Goal: Task Accomplishment & Management: Manage account settings

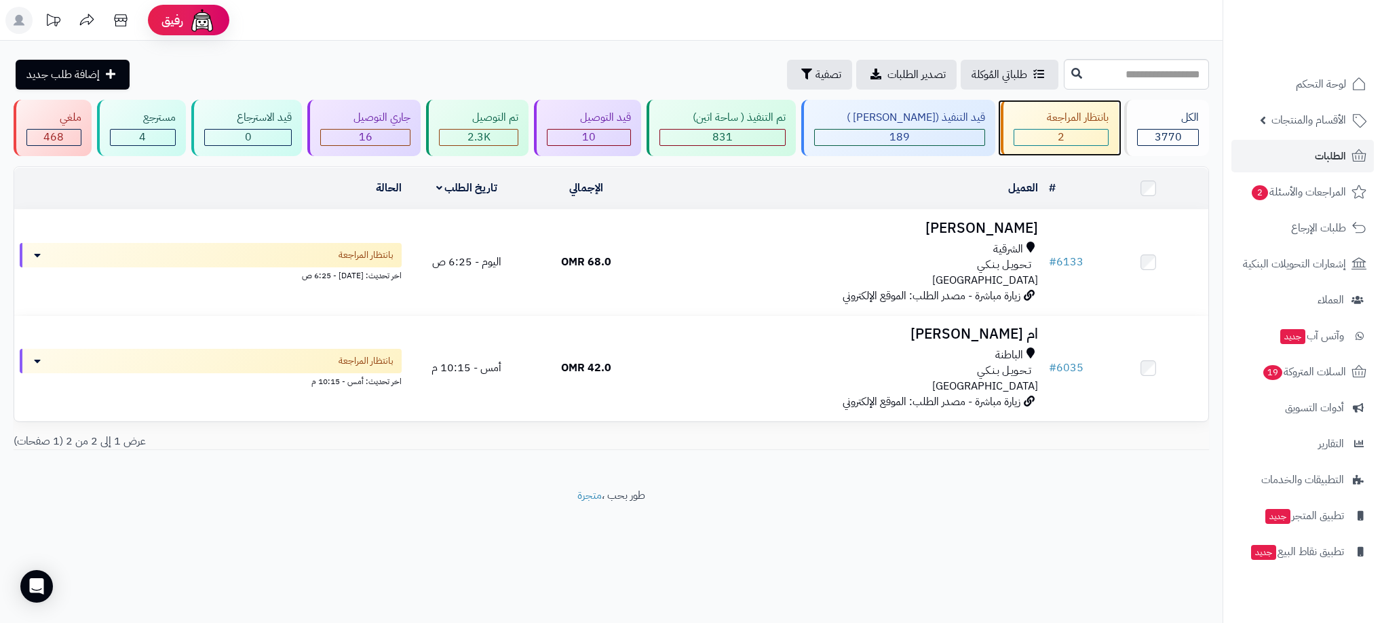
click at [1058, 136] on span "2" at bounding box center [1061, 137] width 7 height 16
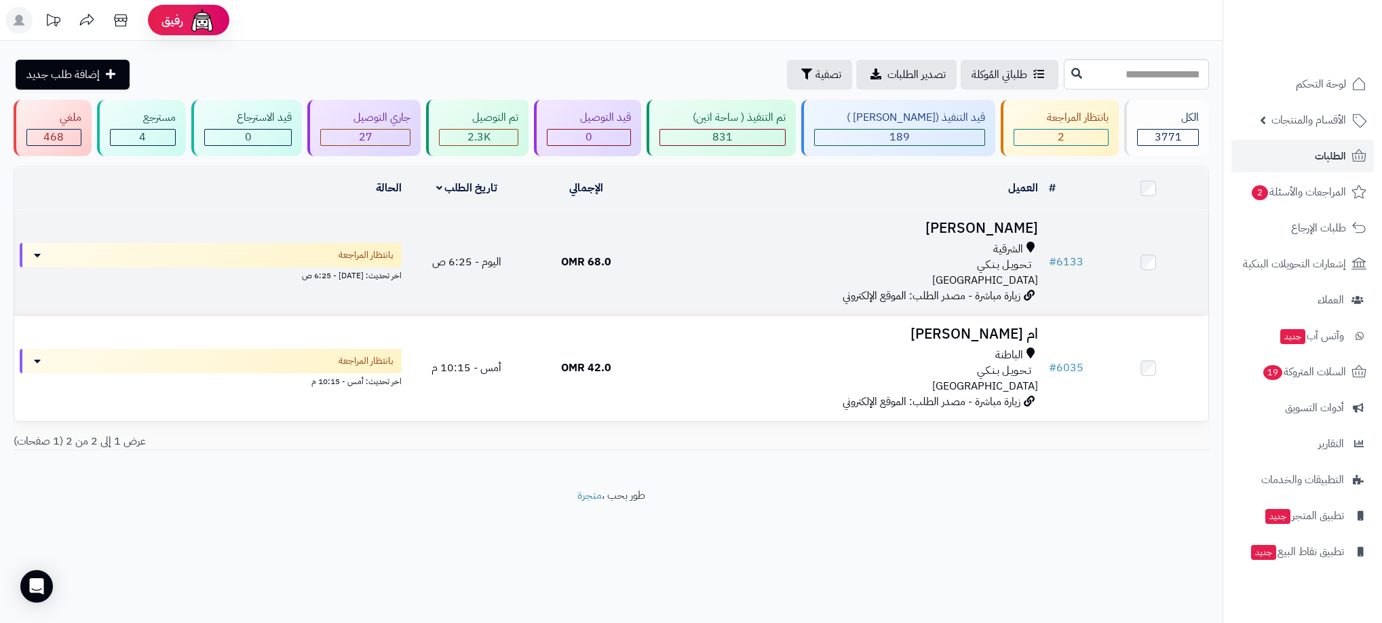
click at [406, 279] on td "بانتظار المراجعة اخر تحديث: اليوم - 6:25 ص" at bounding box center [210, 262] width 393 height 105
click at [408, 273] on td "اليوم - 6:25 ص" at bounding box center [466, 262] width 119 height 105
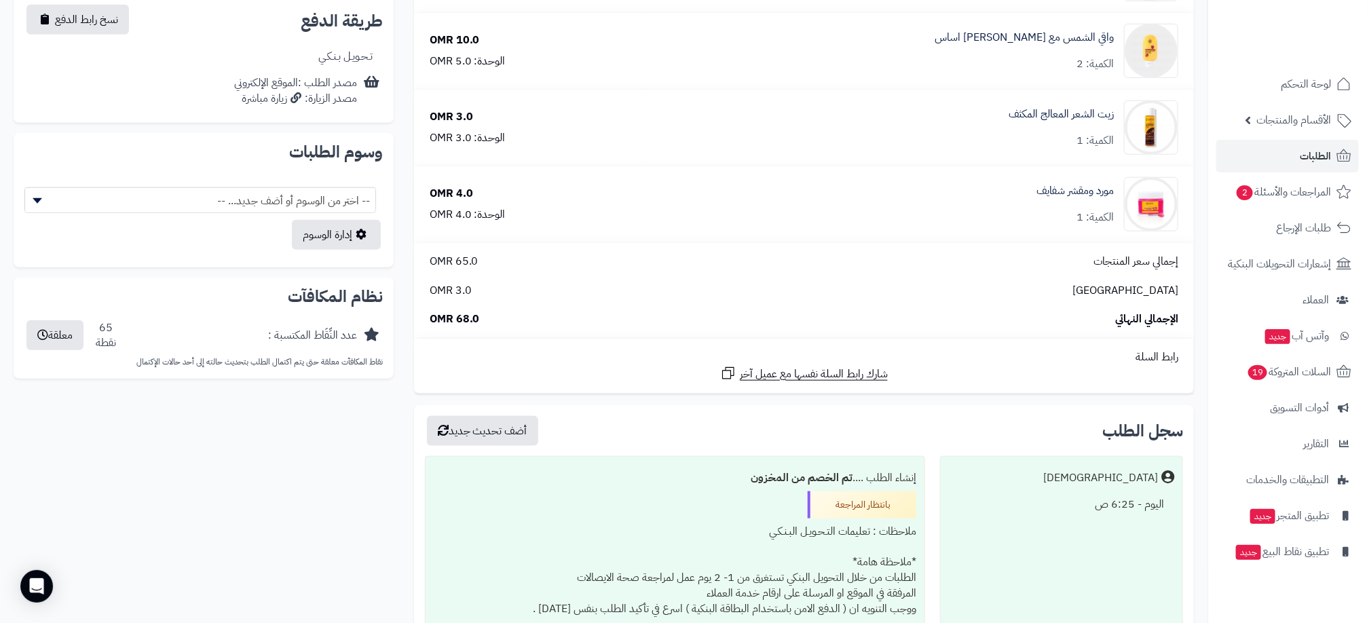
scroll to position [407, 0]
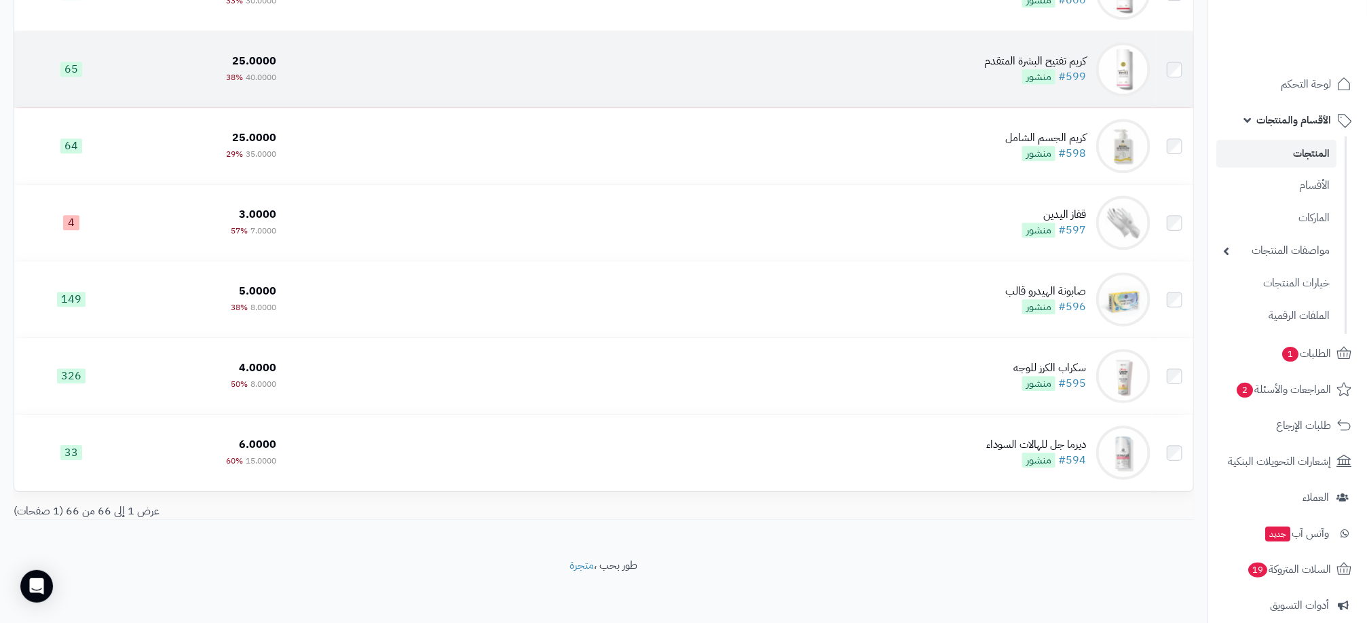
scroll to position [3516, 0]
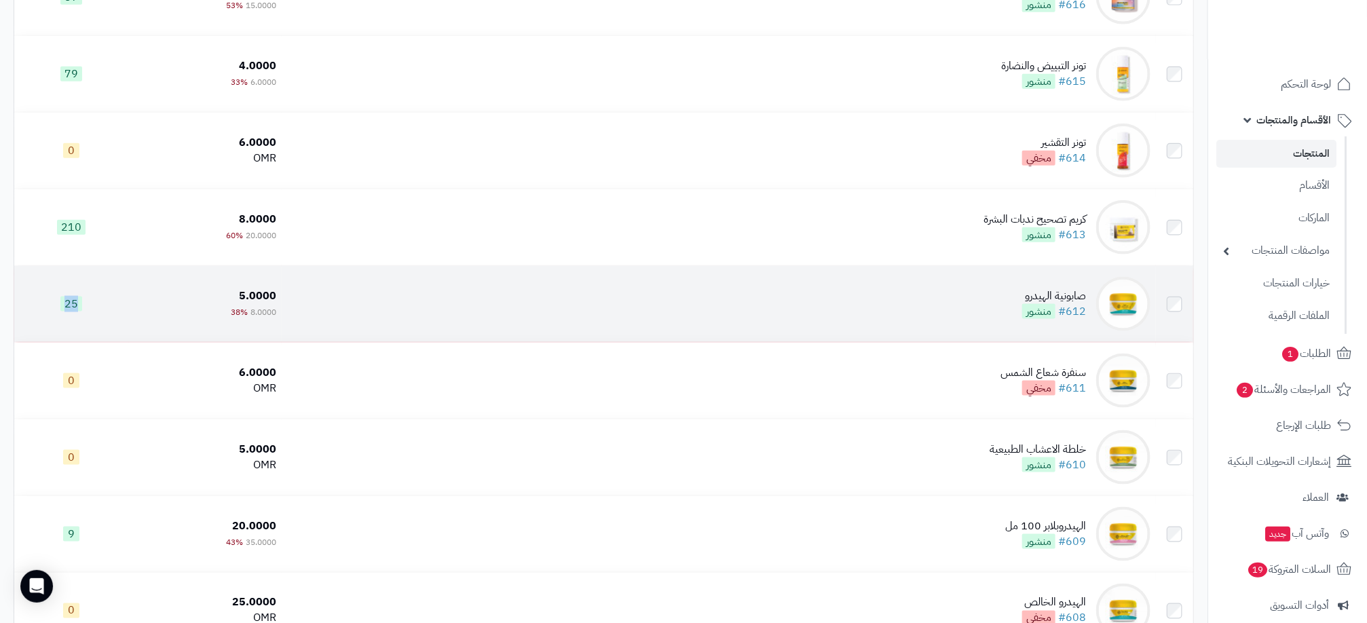
drag, startPoint x: 100, startPoint y: 320, endPoint x: 61, endPoint y: 320, distance: 39.4
click at [61, 320] on td "25" at bounding box center [71, 304] width 115 height 76
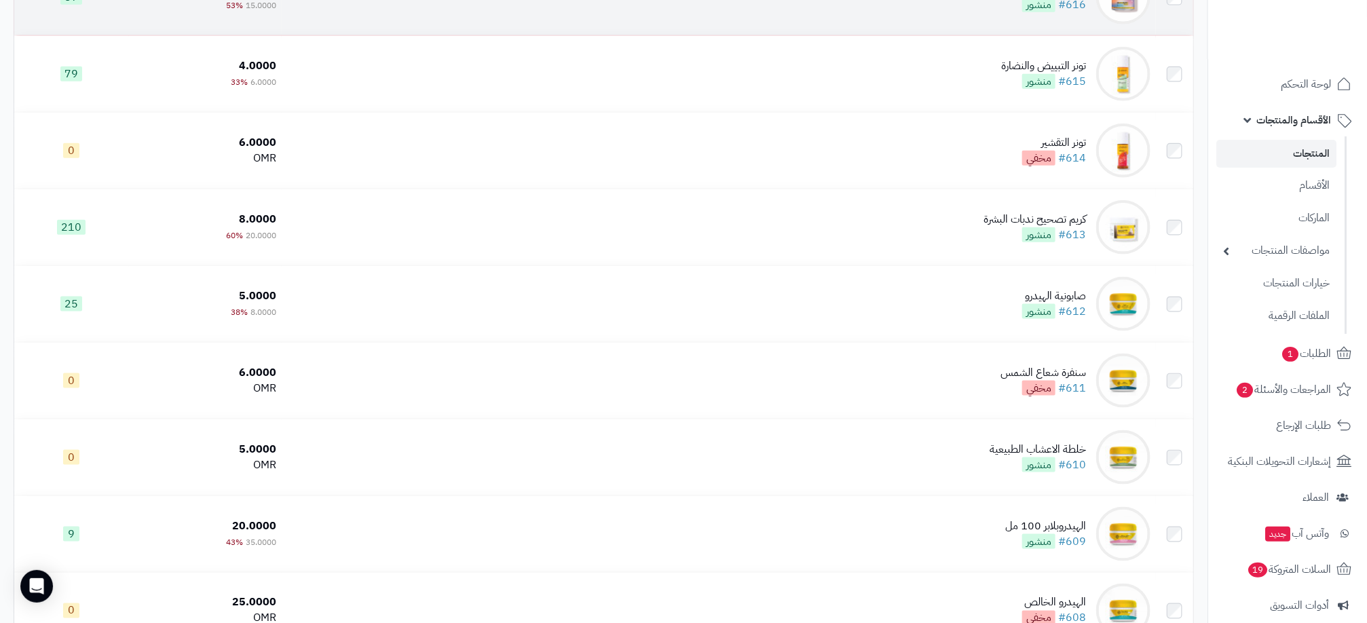
scroll to position [2361, 0]
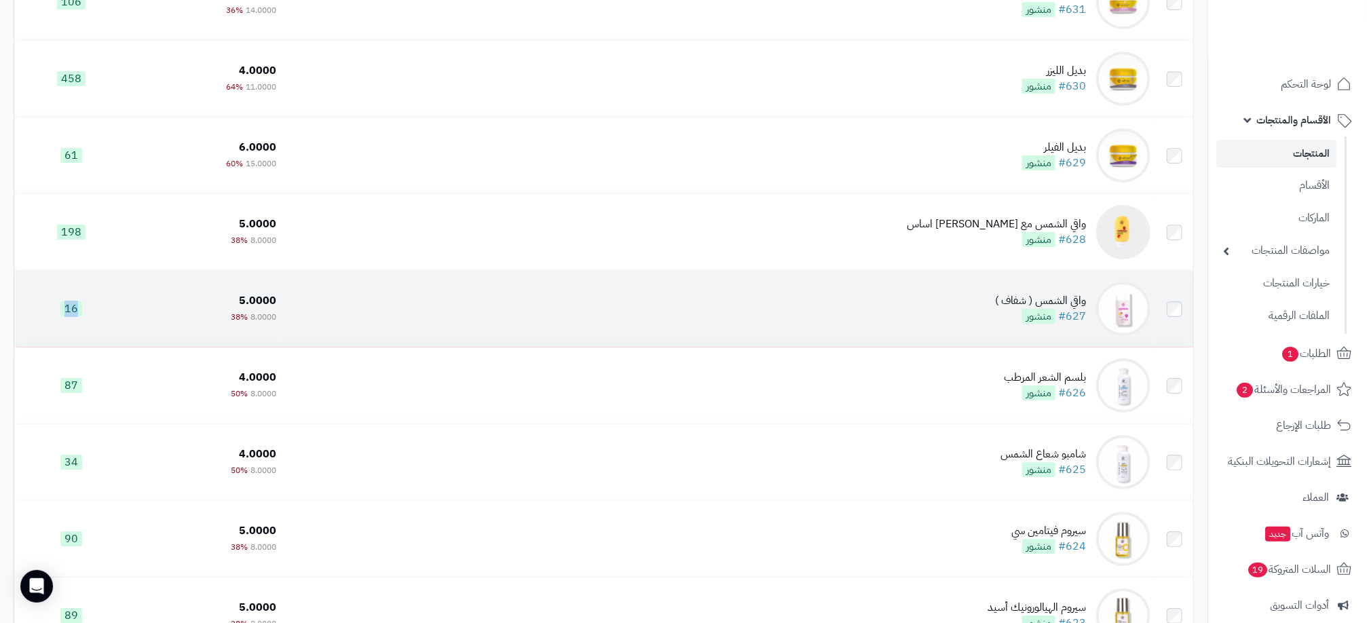
drag, startPoint x: 100, startPoint y: 326, endPoint x: 59, endPoint y: 328, distance: 40.8
click at [59, 328] on td "16" at bounding box center [71, 309] width 115 height 76
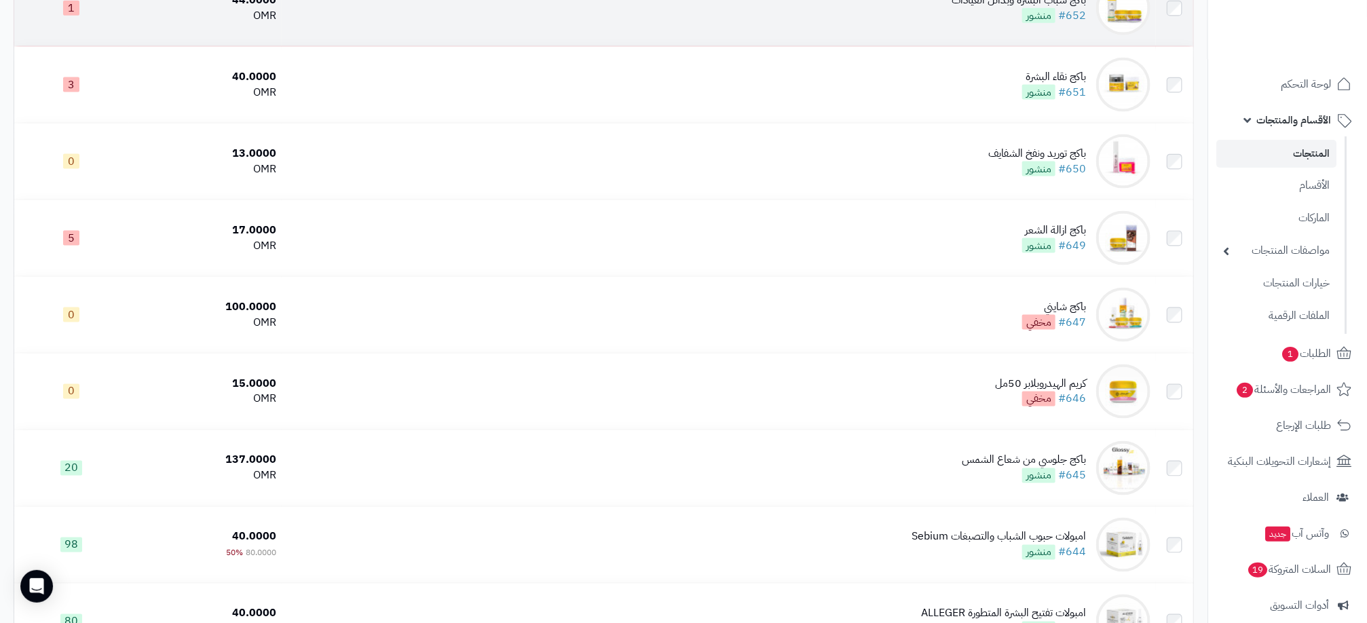
scroll to position [3747, 0]
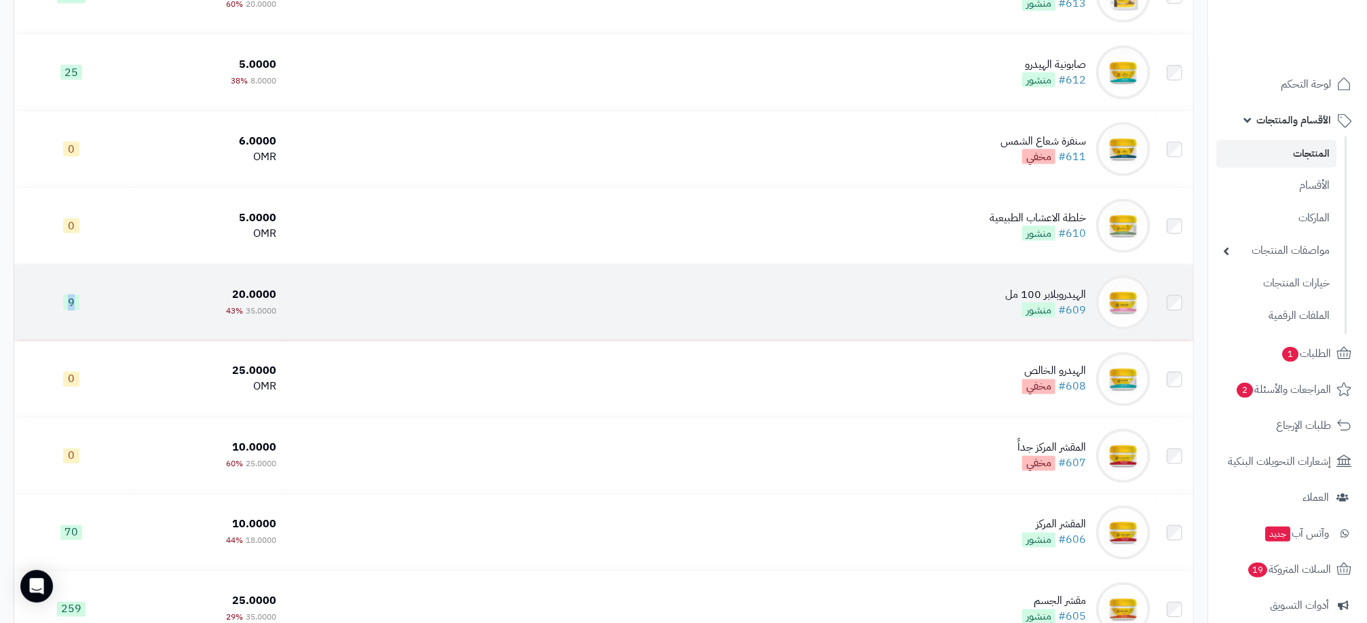
drag, startPoint x: 100, startPoint y: 326, endPoint x: 50, endPoint y: 328, distance: 50.3
click at [50, 328] on td "9" at bounding box center [71, 303] width 115 height 76
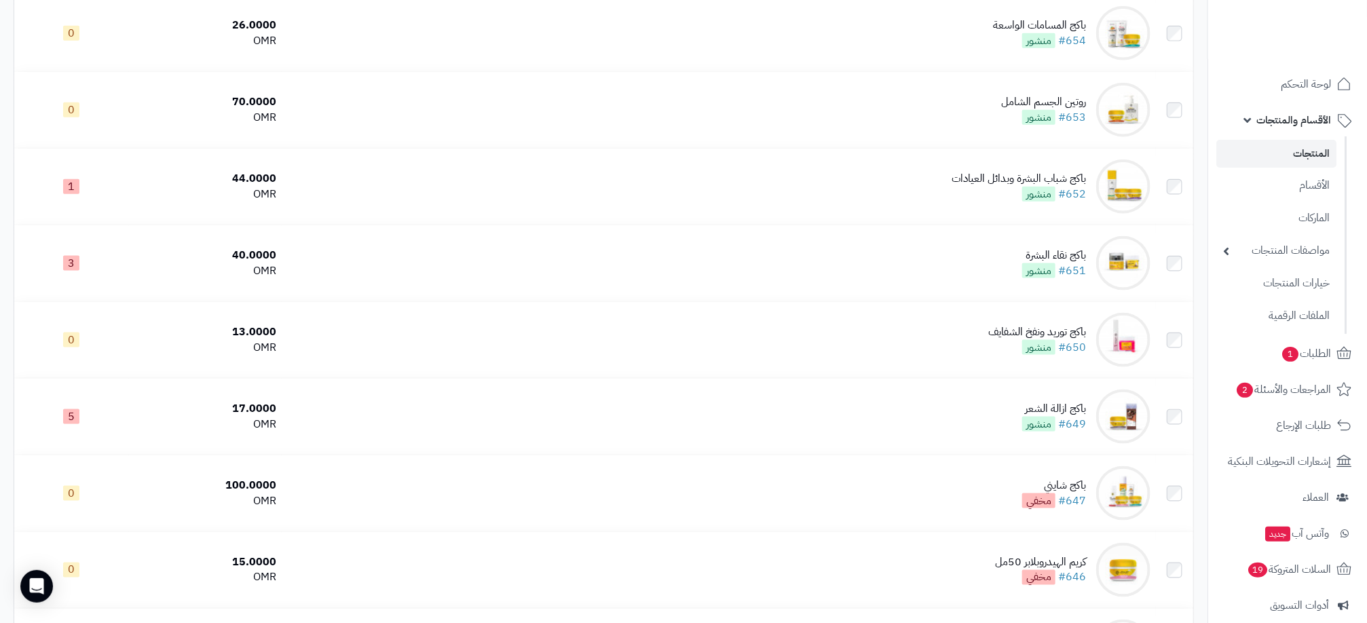
scroll to position [35, 0]
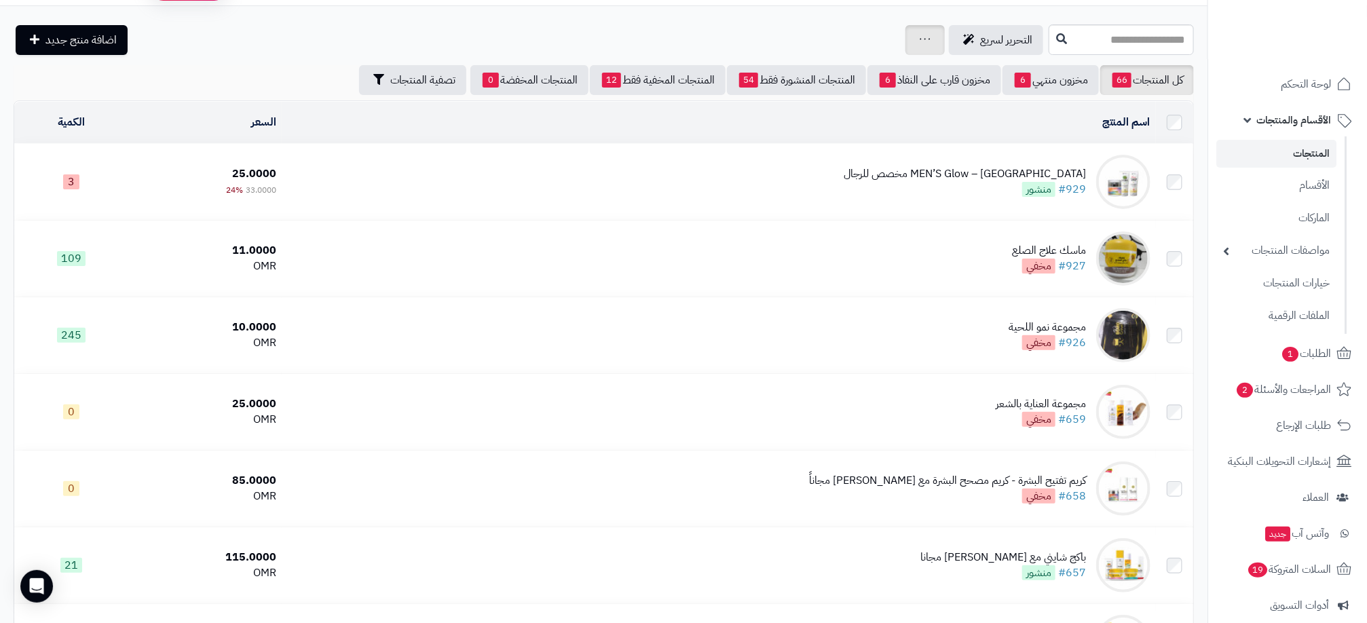
click at [905, 52] on div "جرد مخزون المنتجات جرد مخزون الخيارات فقط تعديل أسعار المنتجات الملصقات تصدير ا…" at bounding box center [924, 40] width 39 height 30
click at [919, 39] on icon at bounding box center [924, 39] width 11 height 9
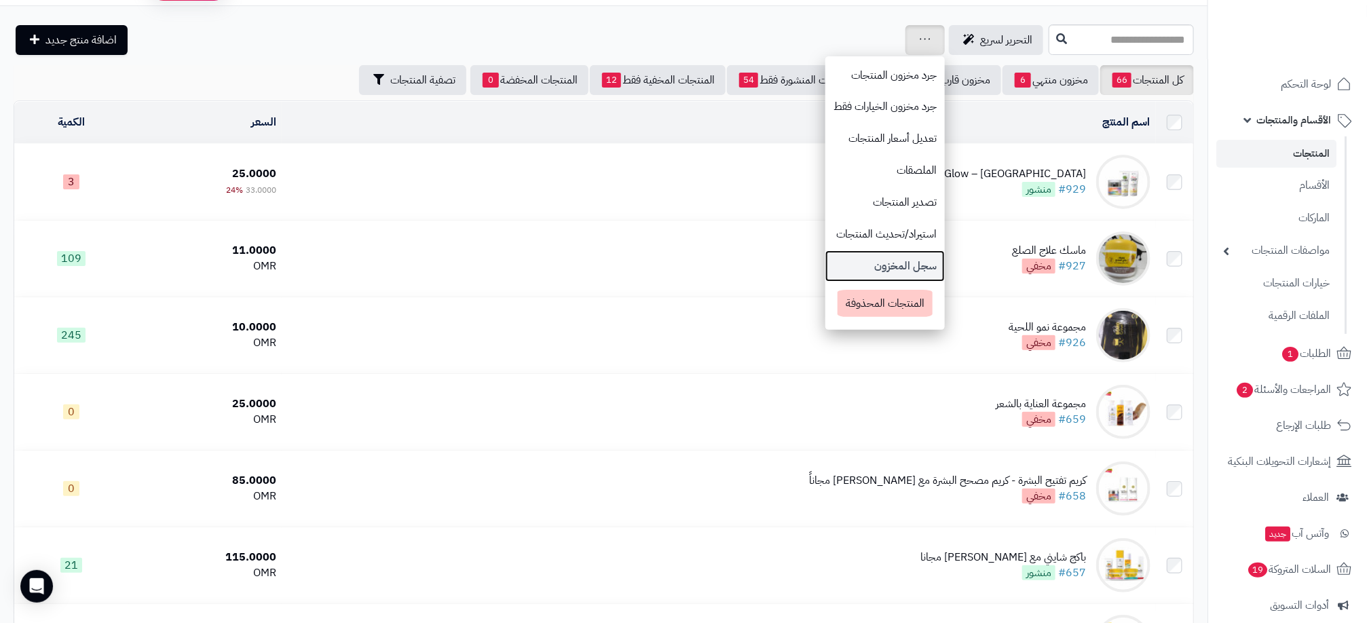
click at [830, 261] on link "سجل المخزون" at bounding box center [884, 266] width 119 height 32
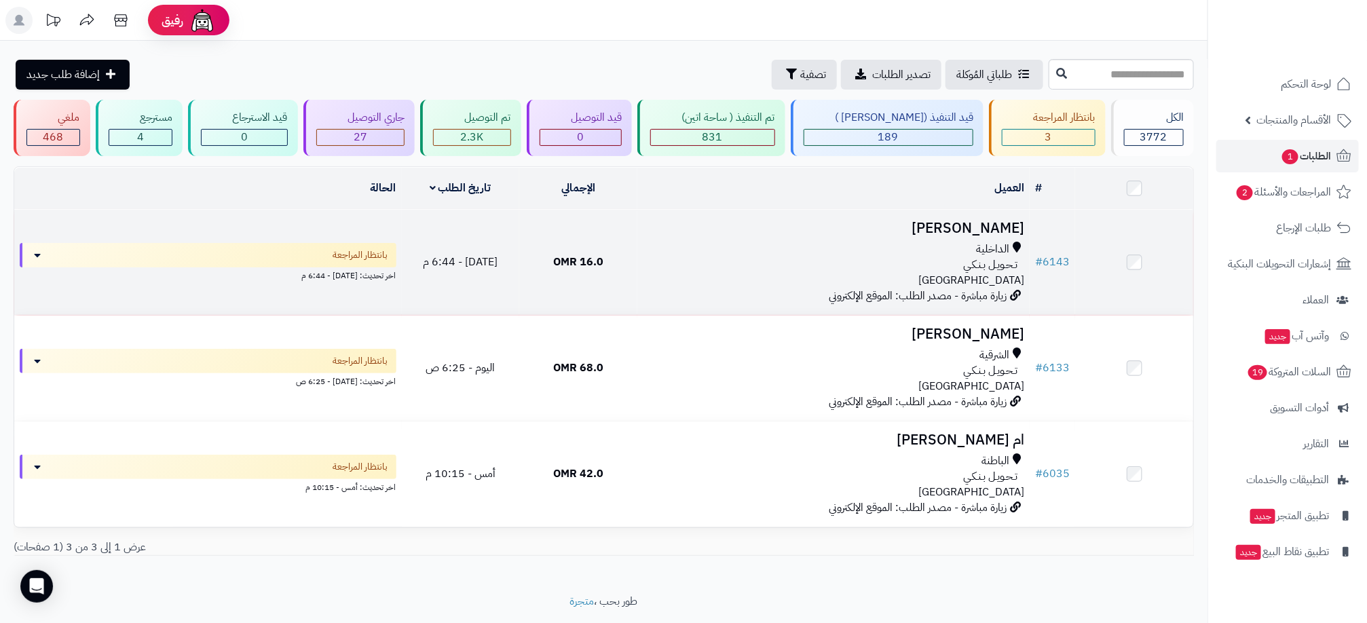
click at [784, 251] on div "الداخلية" at bounding box center [833, 250] width 381 height 16
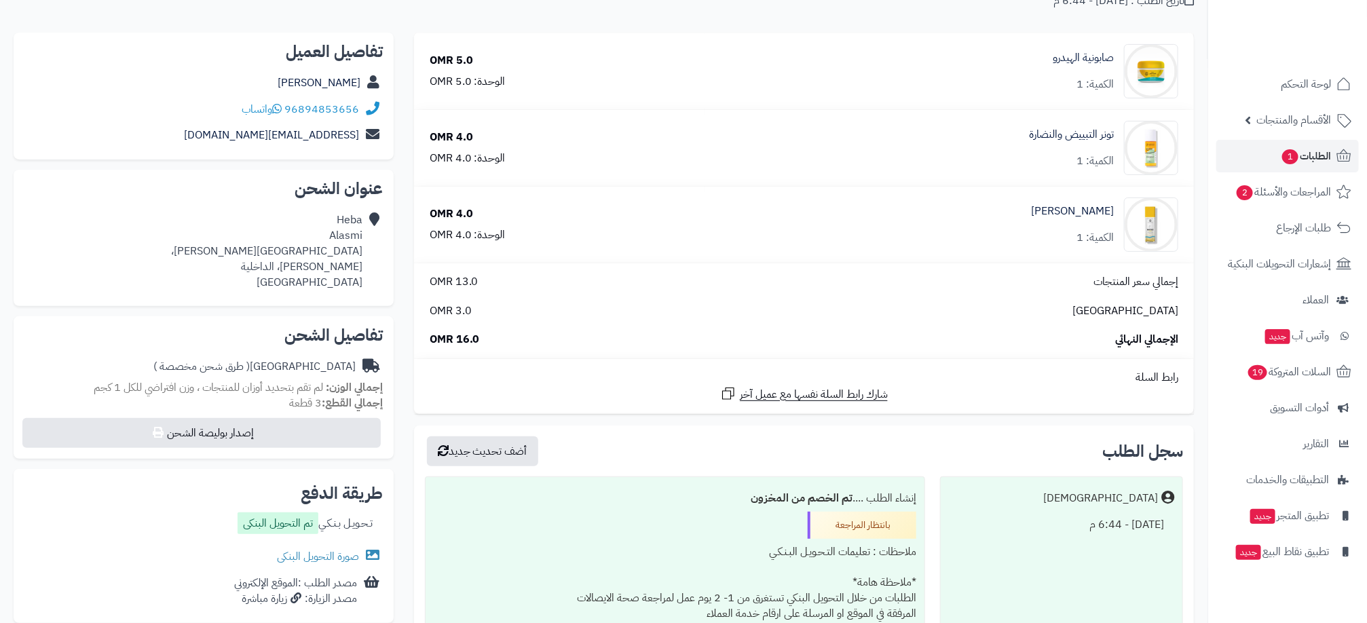
scroll to position [305, 0]
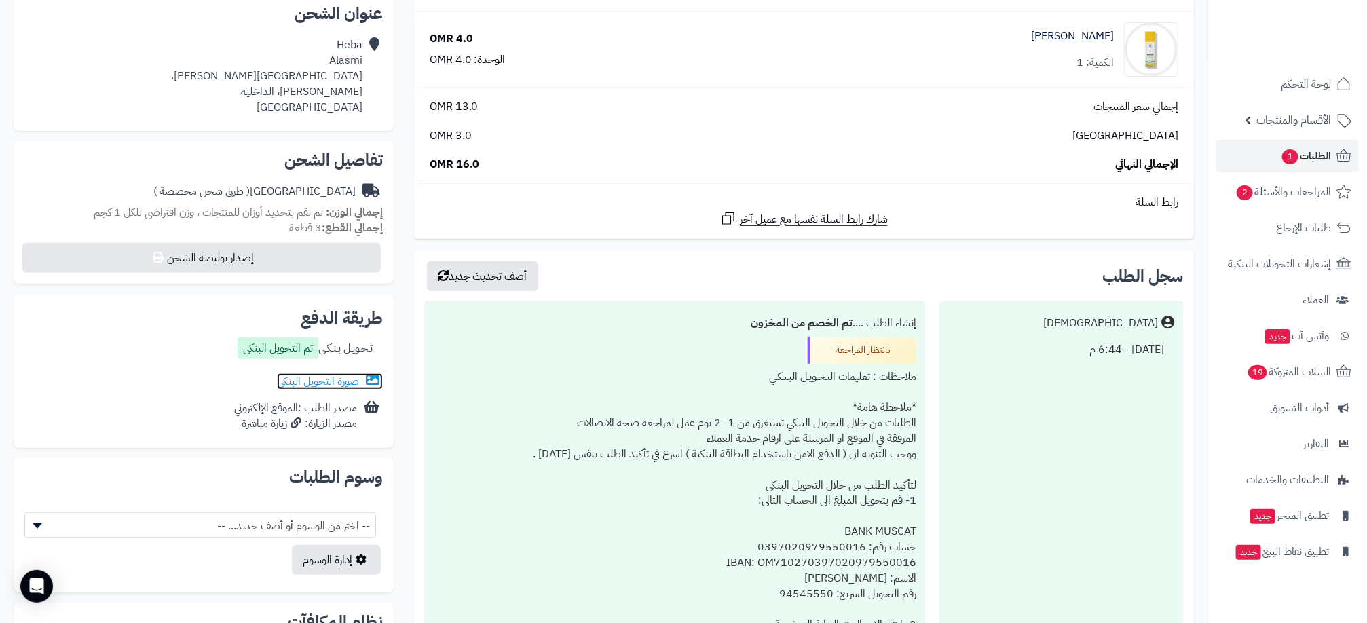
click at [334, 377] on link "صورة التحويل البنكى" at bounding box center [330, 381] width 106 height 16
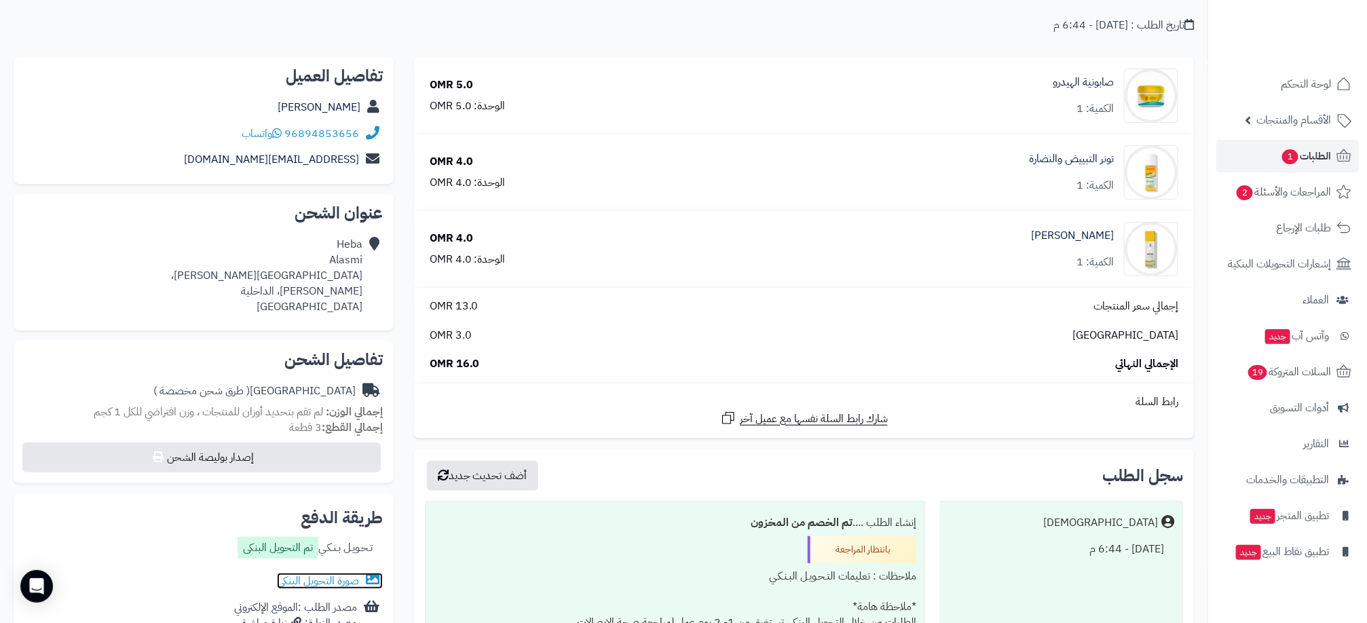
scroll to position [0, 0]
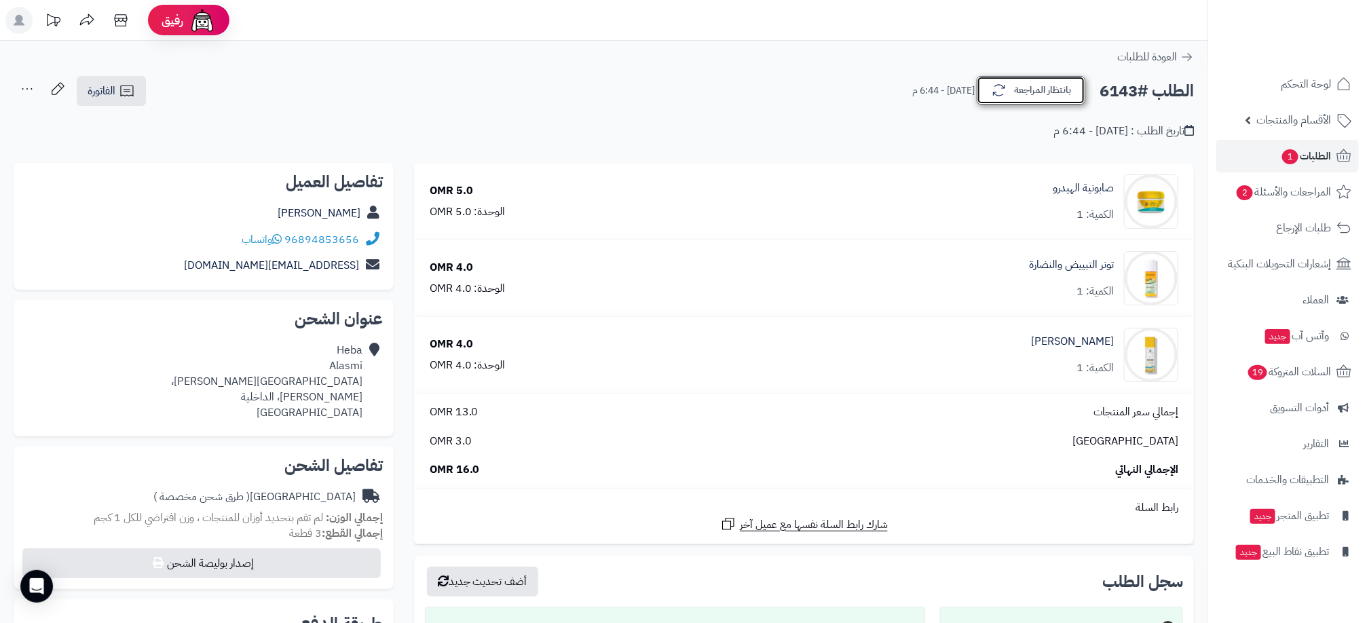
click at [1018, 92] on button "بانتظار المراجعة" at bounding box center [1030, 90] width 109 height 28
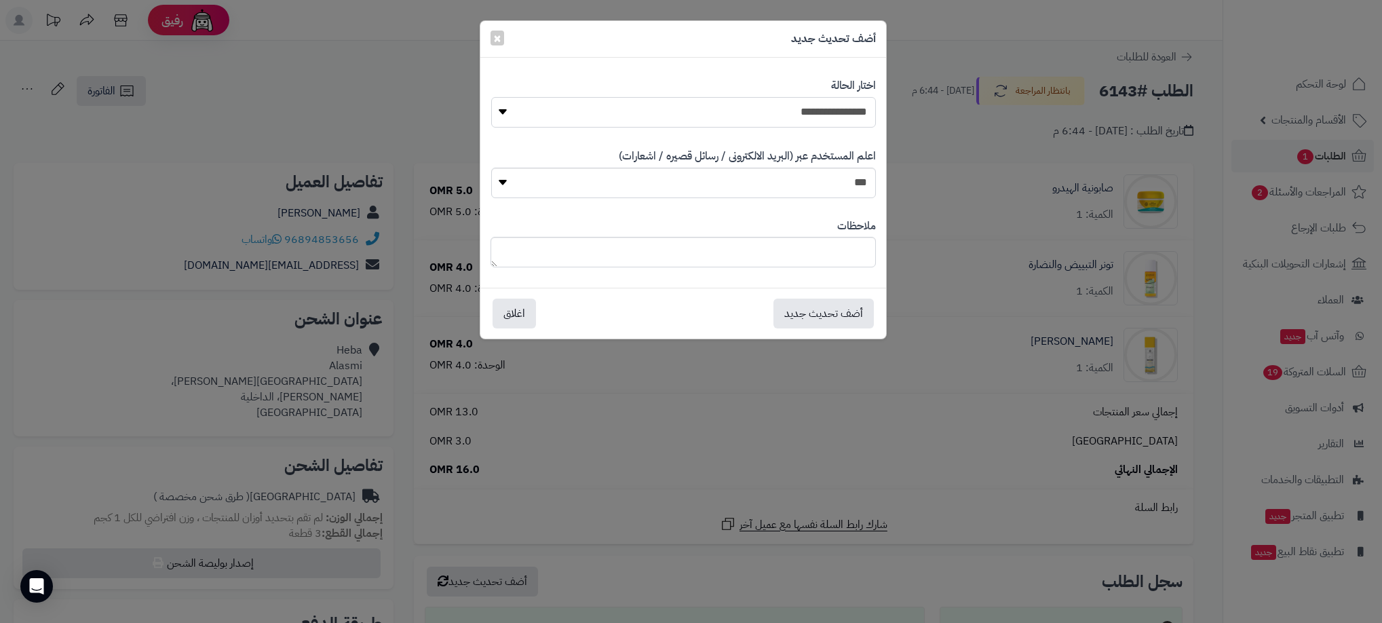
click at [816, 121] on select "**********" at bounding box center [683, 112] width 385 height 31
select select "**"
click at [491, 97] on select "**********" at bounding box center [683, 112] width 385 height 31
click at [814, 308] on button "أضف تحديث جديد" at bounding box center [823, 313] width 100 height 30
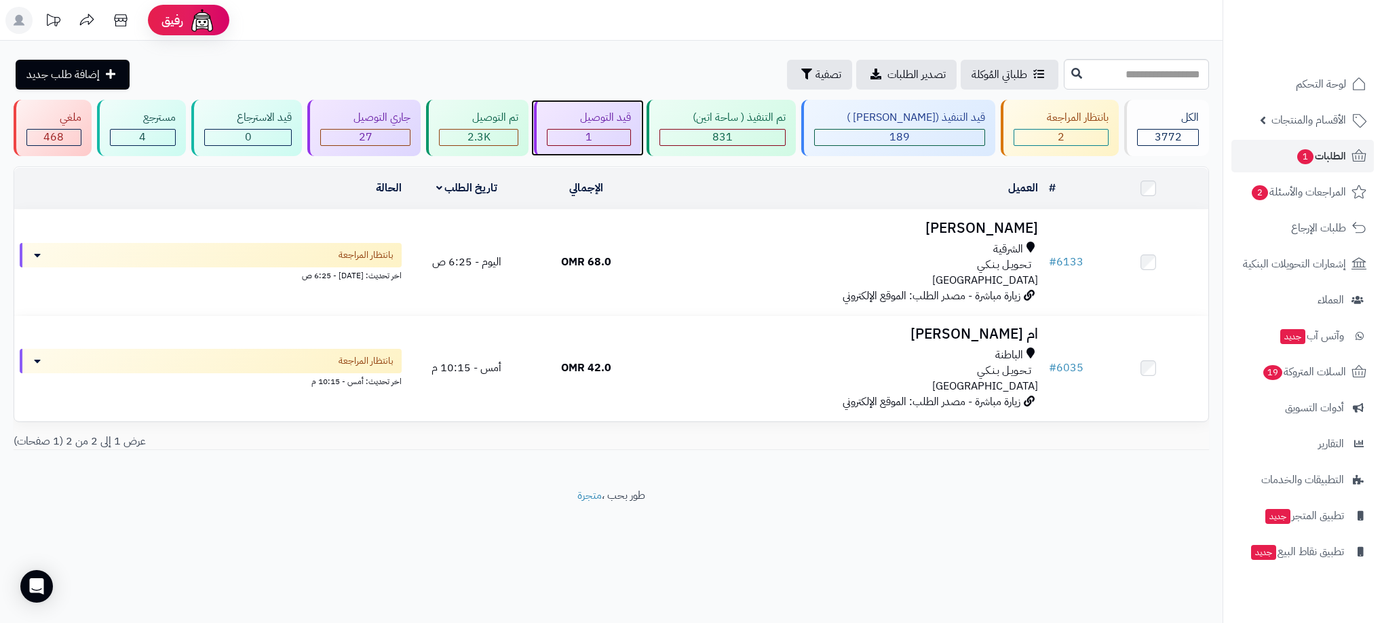
click at [615, 123] on div "قيد التوصيل" at bounding box center [589, 118] width 84 height 16
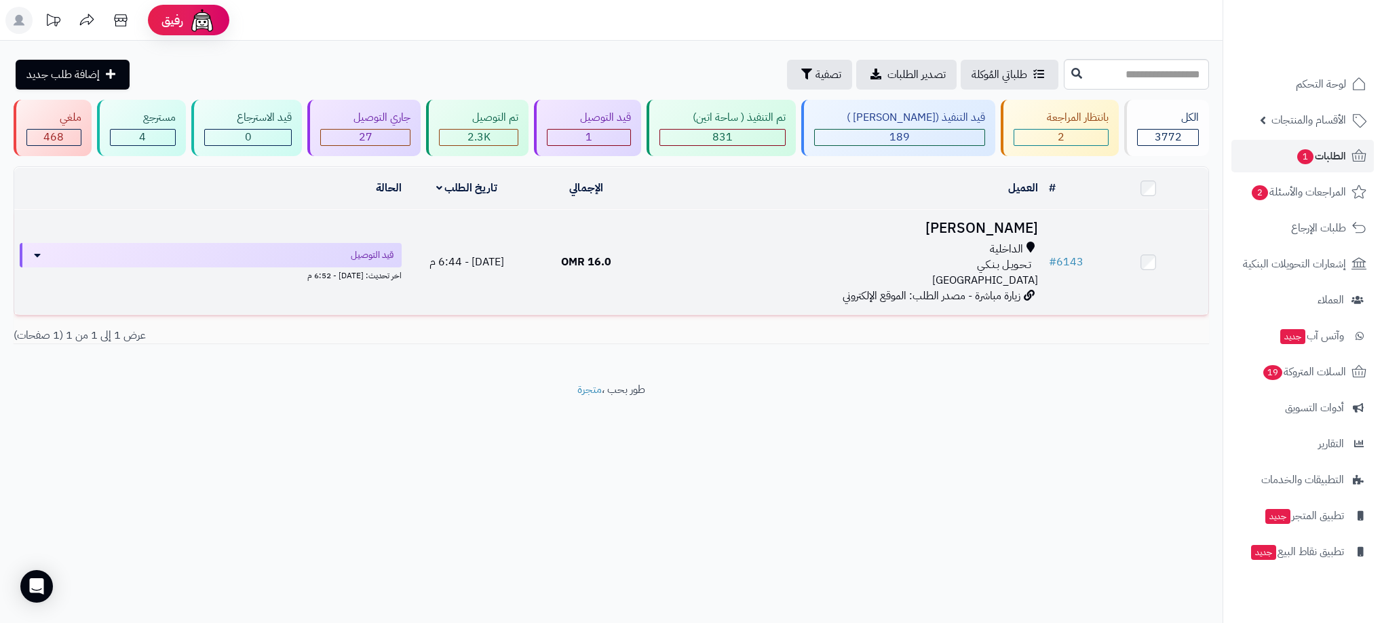
click at [635, 243] on td "16.0 OMR" at bounding box center [586, 262] width 119 height 105
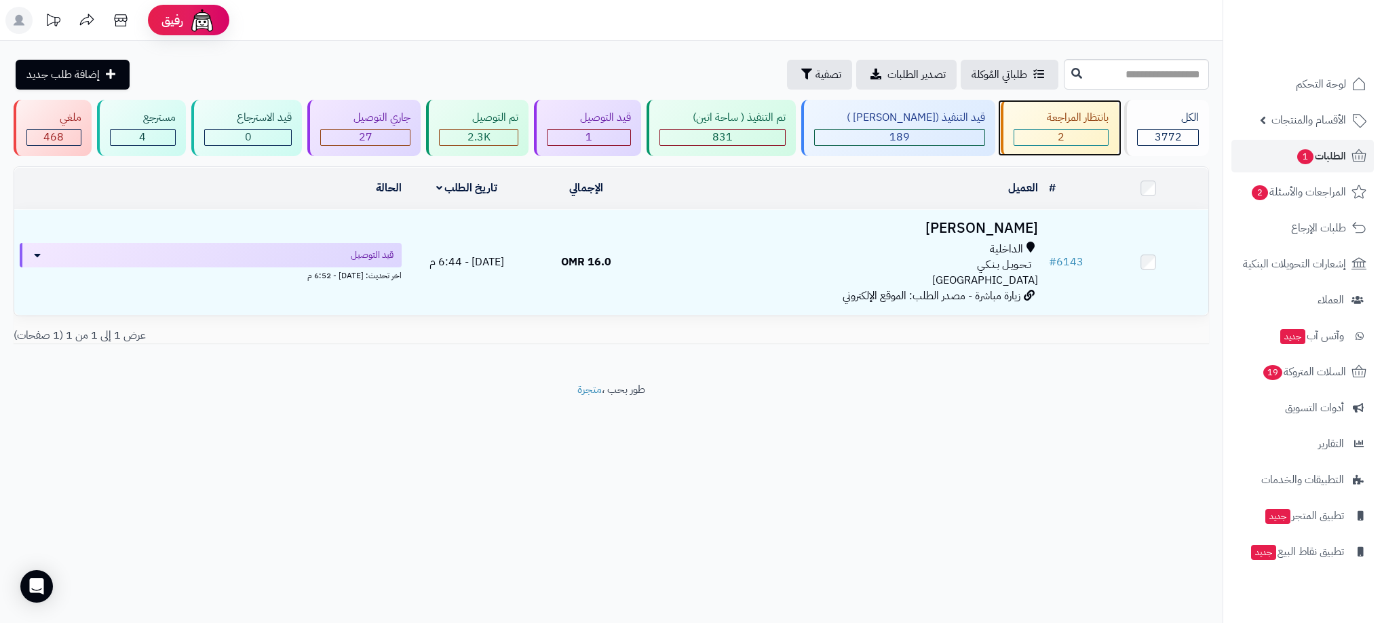
click at [1027, 130] on div "2" at bounding box center [1061, 138] width 94 height 16
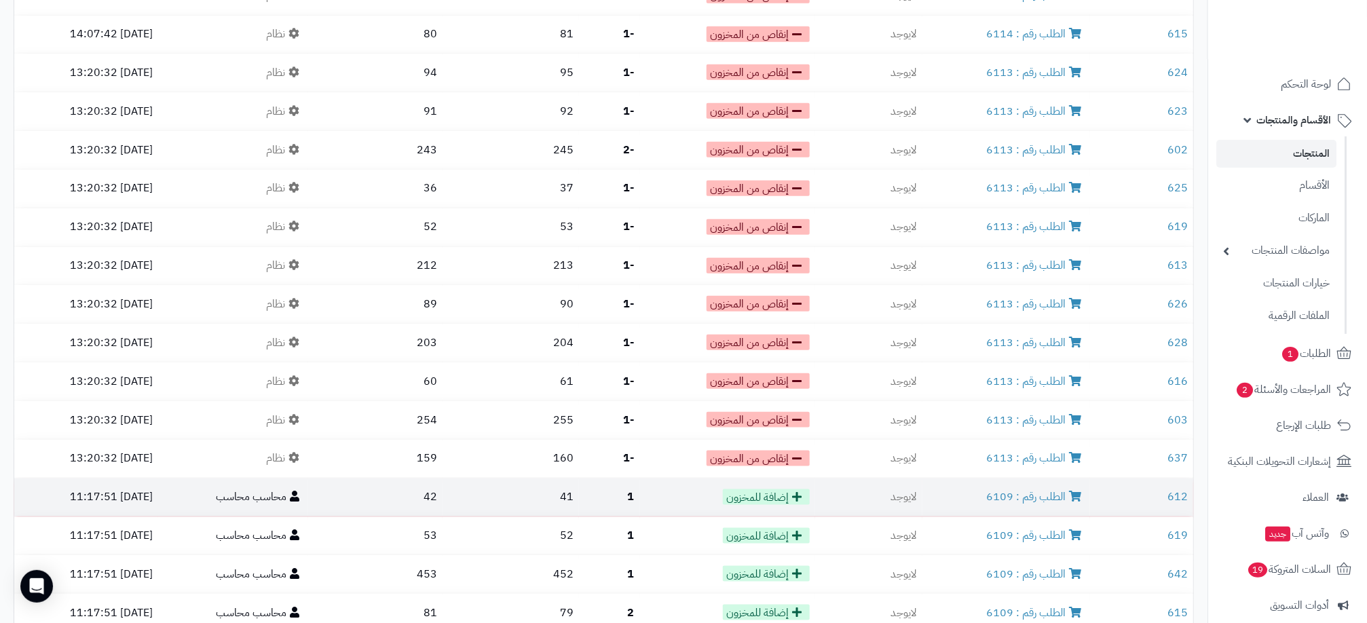
scroll to position [3497, 0]
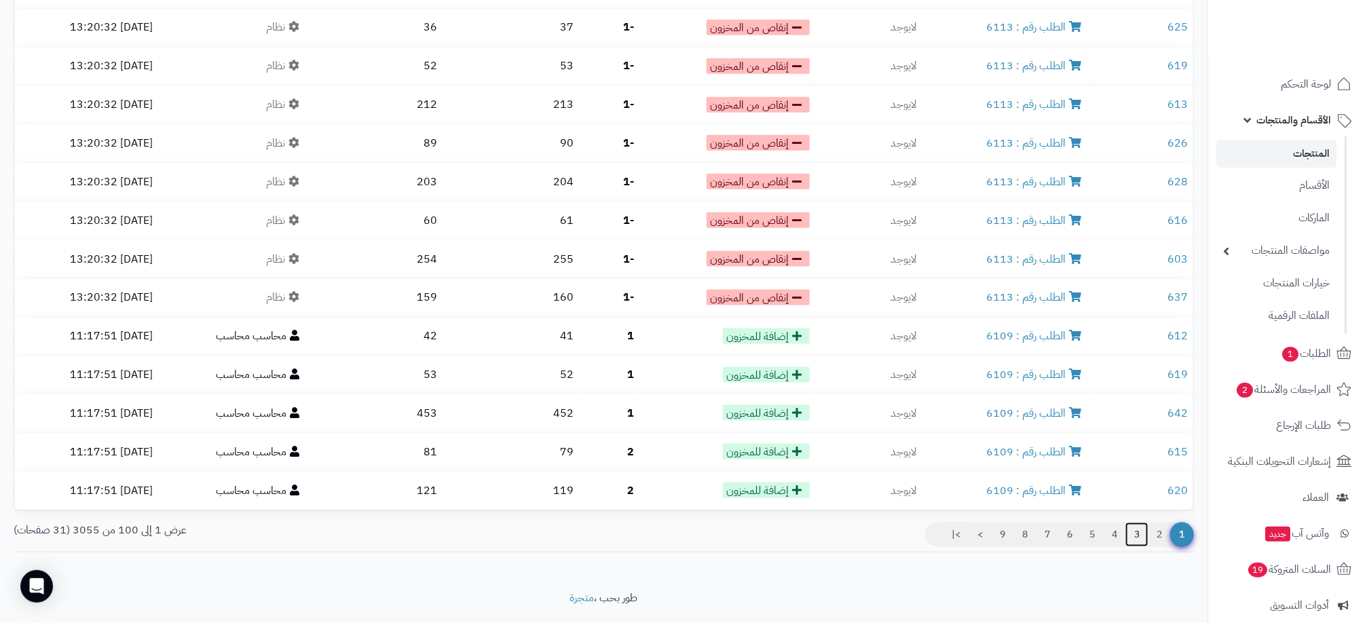
click at [1134, 522] on link "3" at bounding box center [1136, 534] width 23 height 24
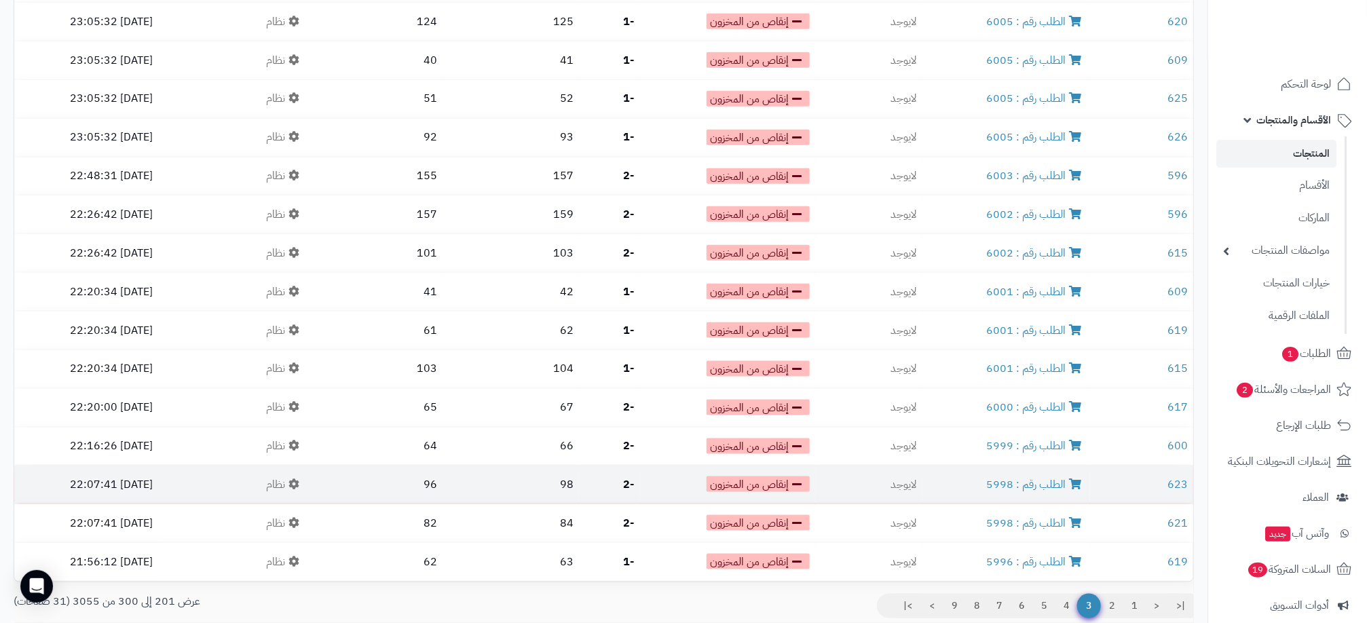
scroll to position [3497, 0]
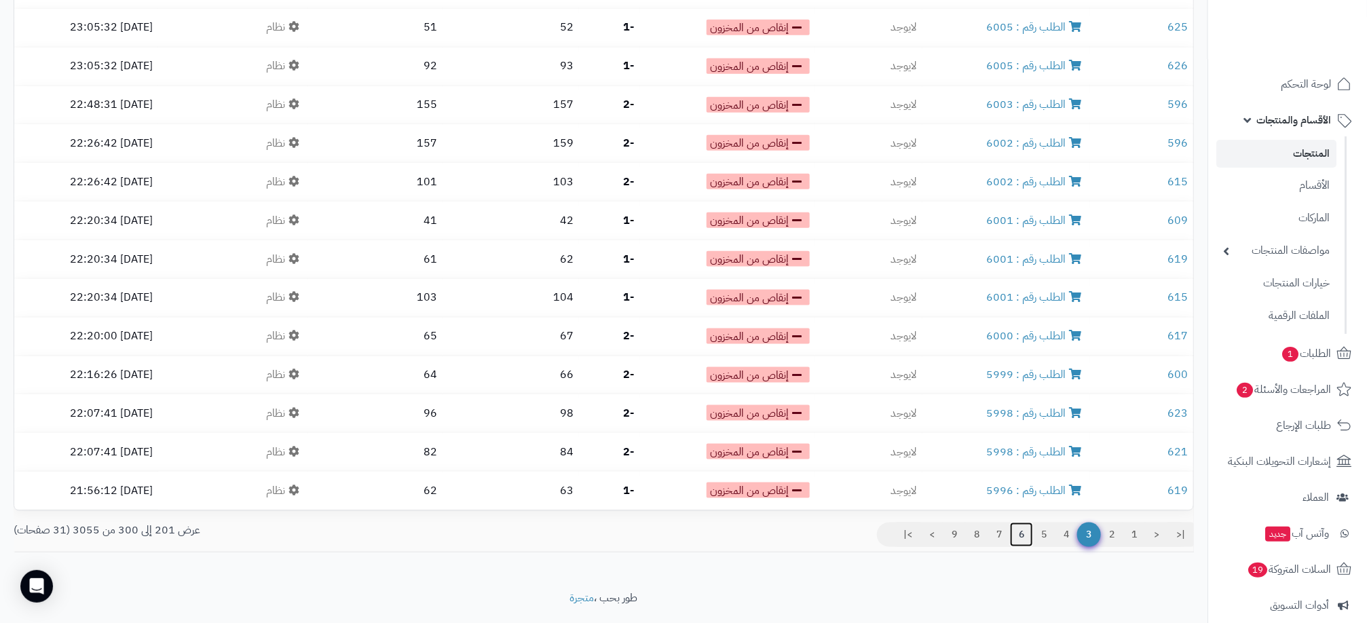
click at [1022, 522] on link "6" at bounding box center [1021, 534] width 23 height 24
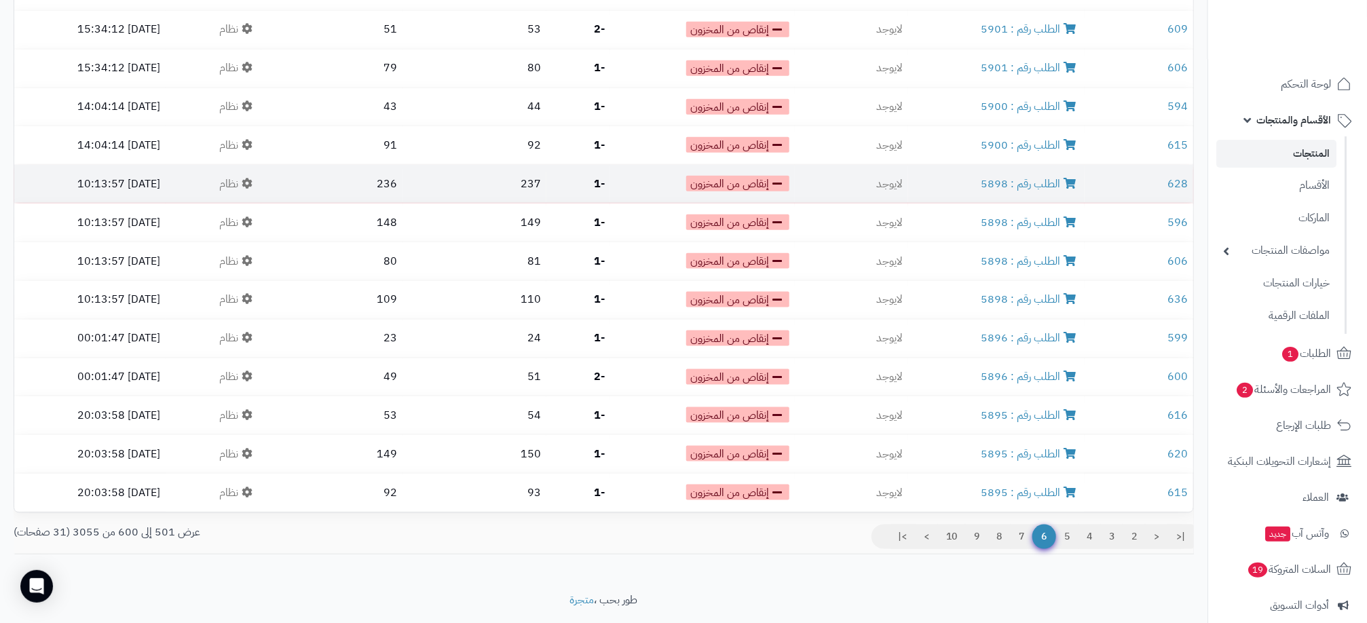
scroll to position [3497, 0]
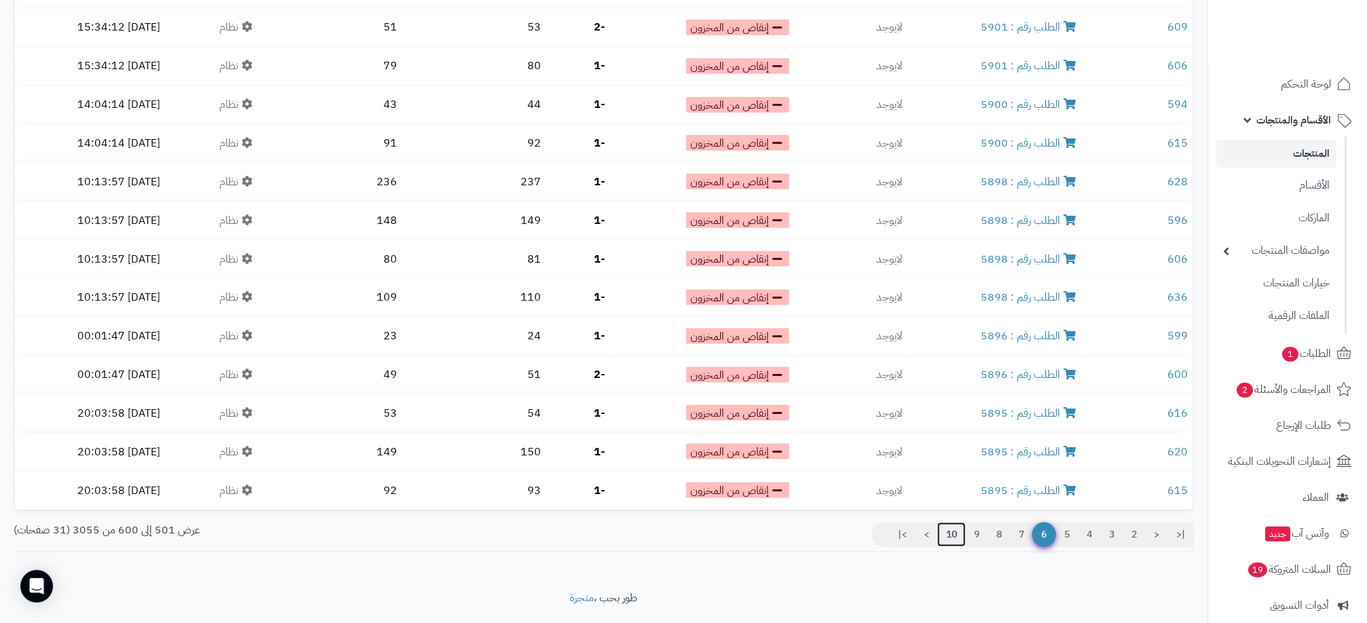
click at [955, 522] on link "10" at bounding box center [951, 534] width 28 height 24
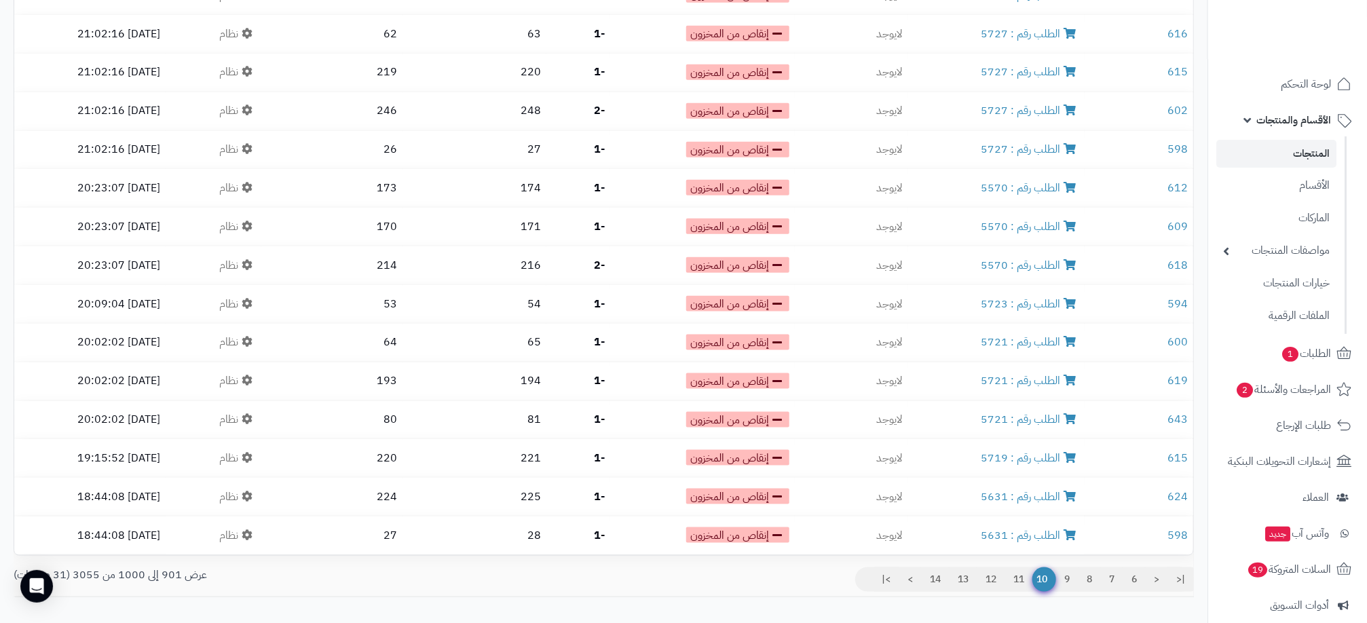
scroll to position [3497, 0]
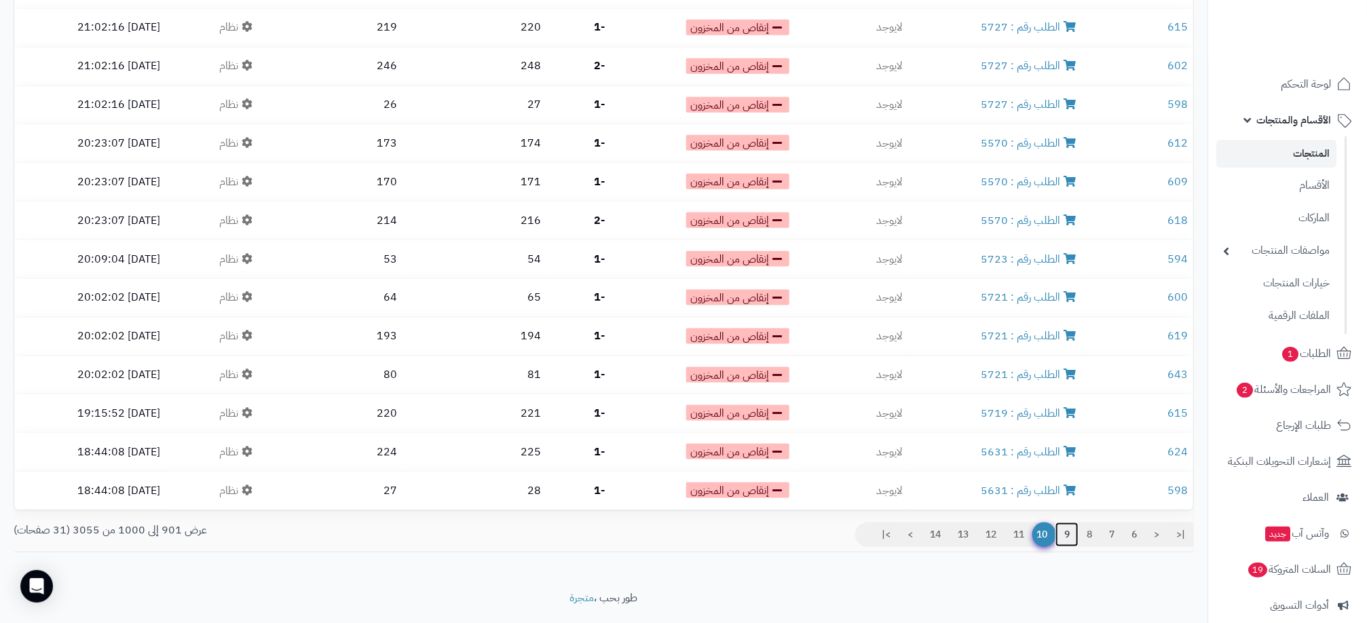
click at [1067, 522] on link "9" at bounding box center [1066, 534] width 23 height 24
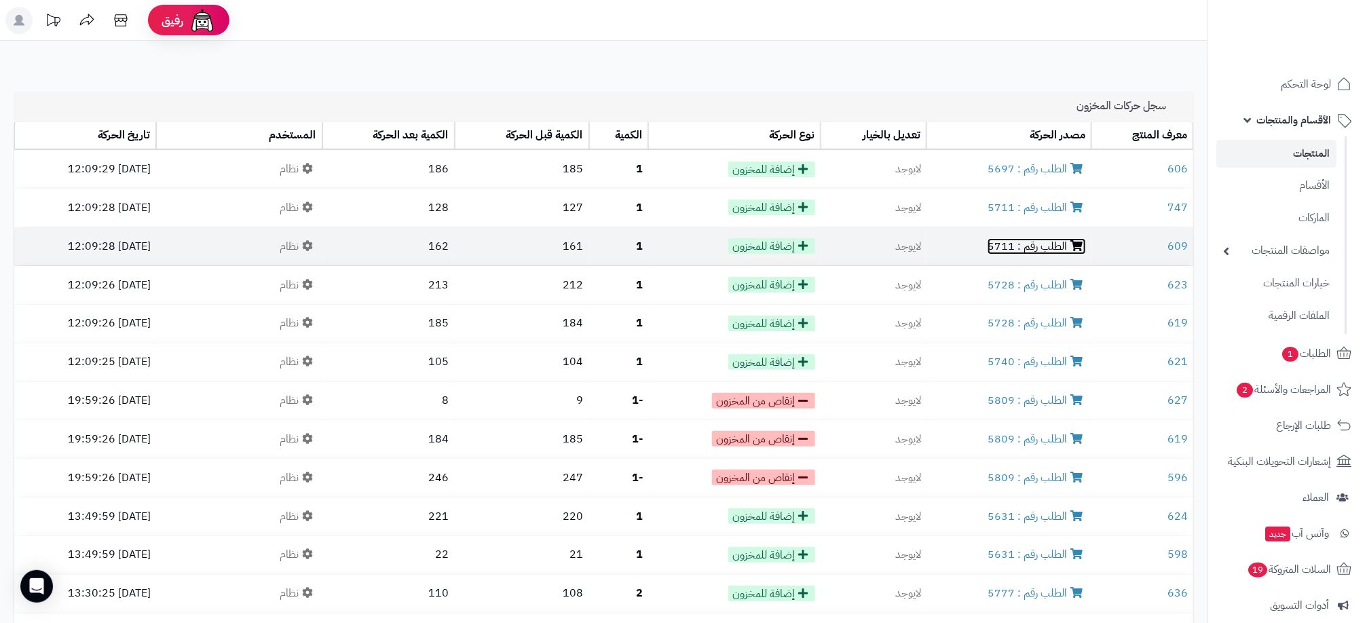
click at [1045, 249] on link "الطلب رقم : 5711" at bounding box center [1036, 246] width 98 height 16
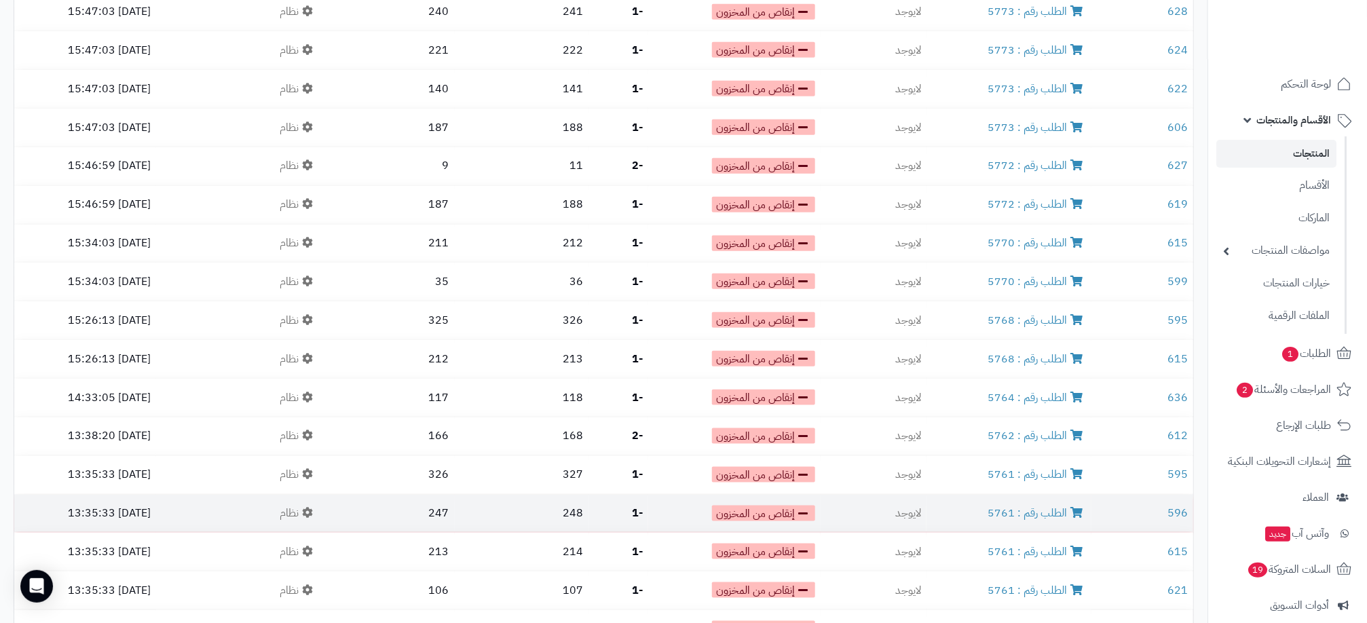
scroll to position [3497, 0]
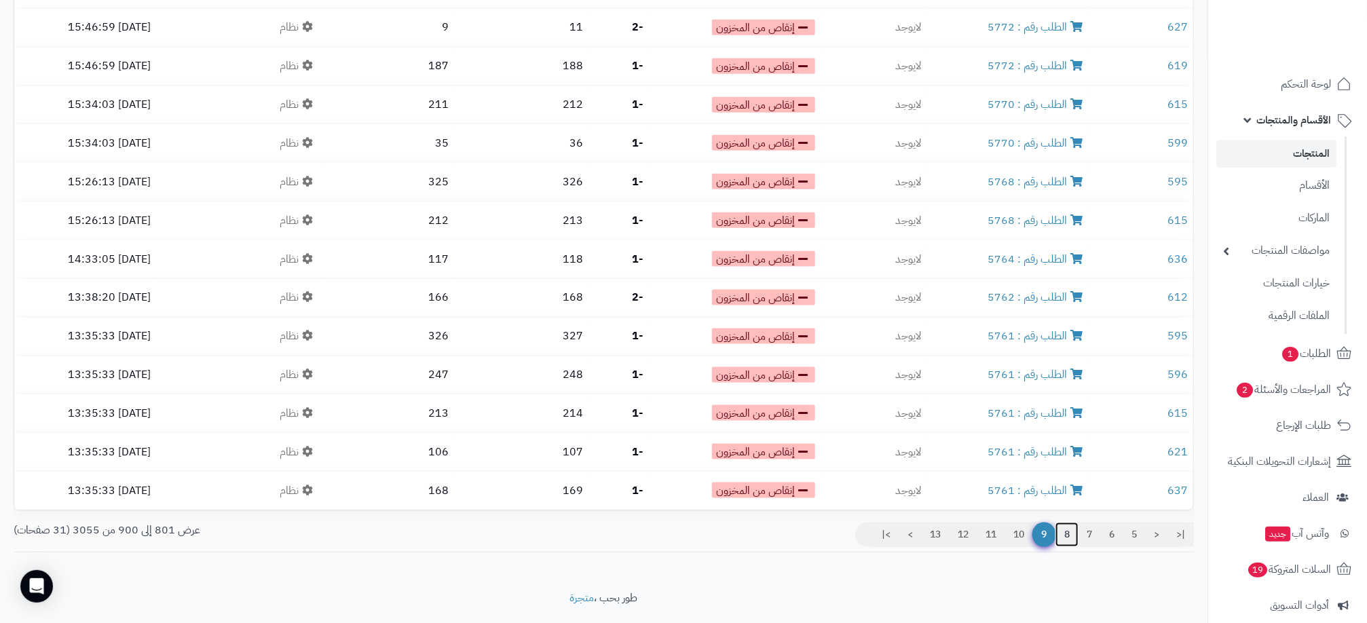
click at [1065, 522] on link "8" at bounding box center [1066, 534] width 23 height 24
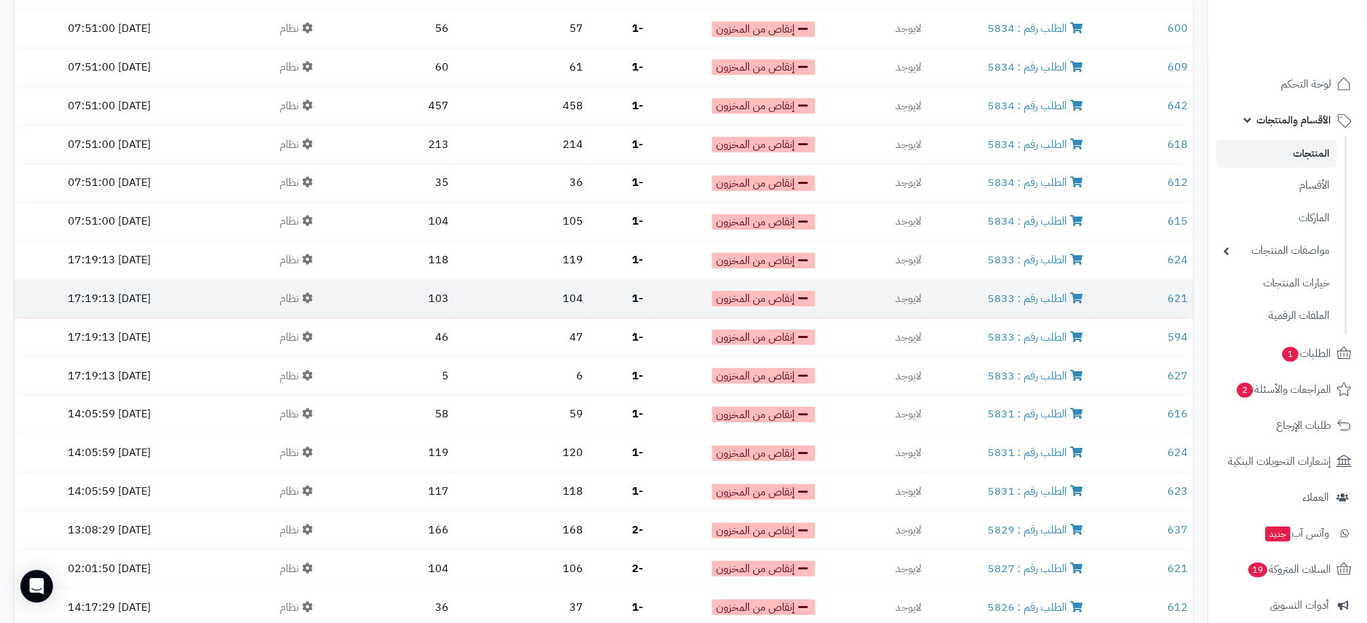
scroll to position [1425, 0]
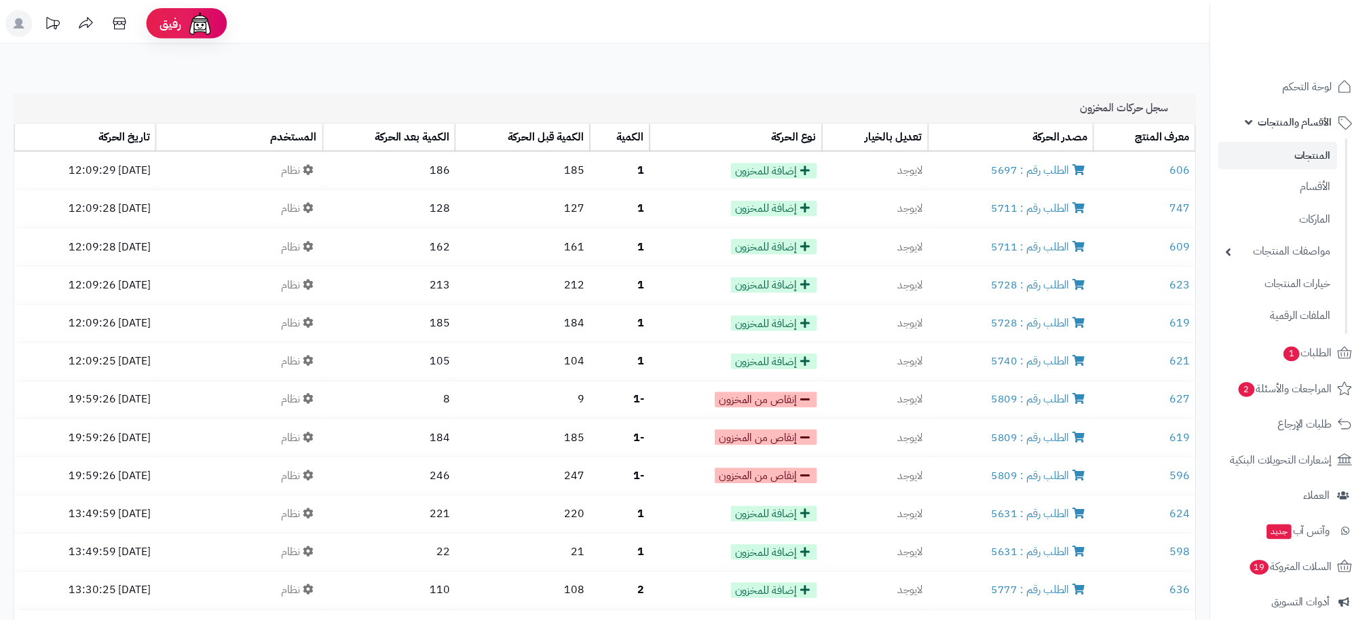
scroll to position [3497, 0]
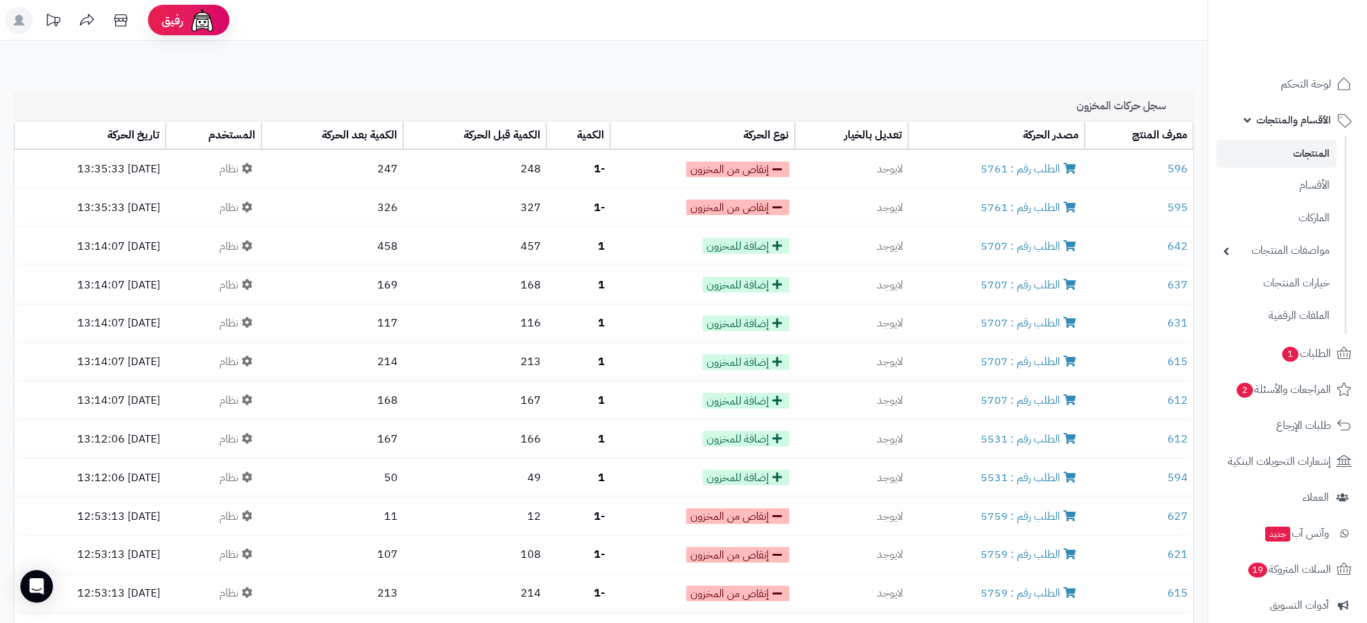
scroll to position [3497, 0]
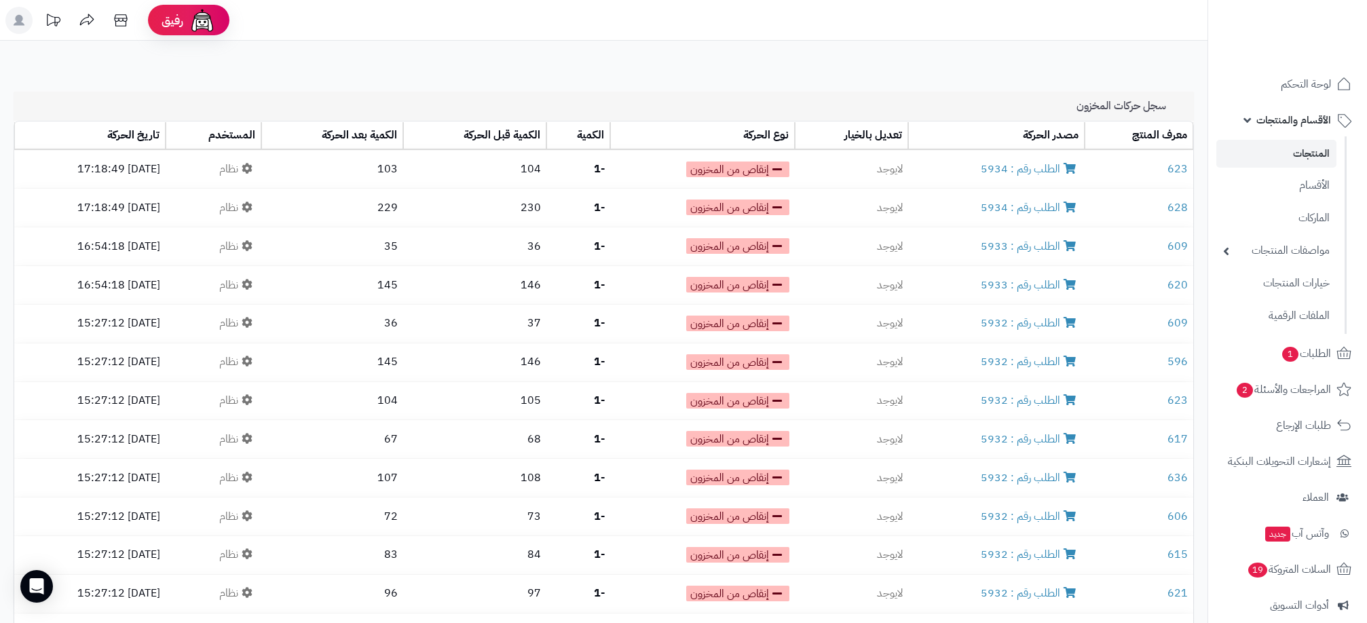
scroll to position [3497, 0]
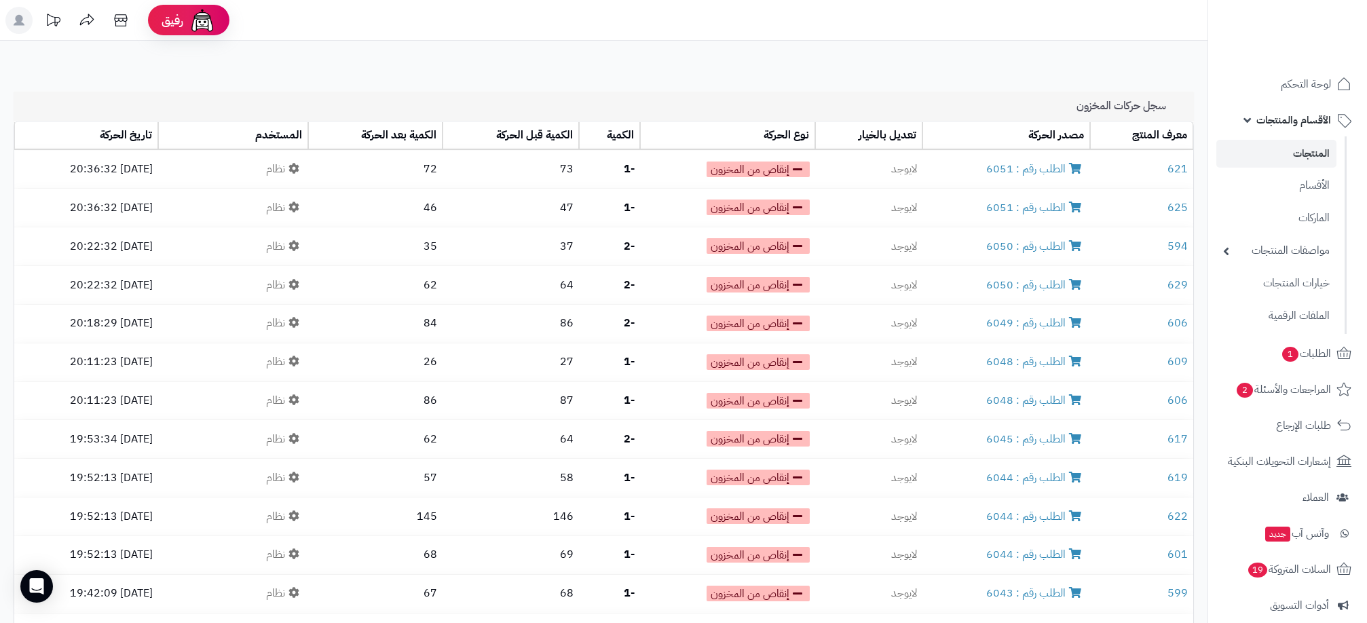
scroll to position [3497, 0]
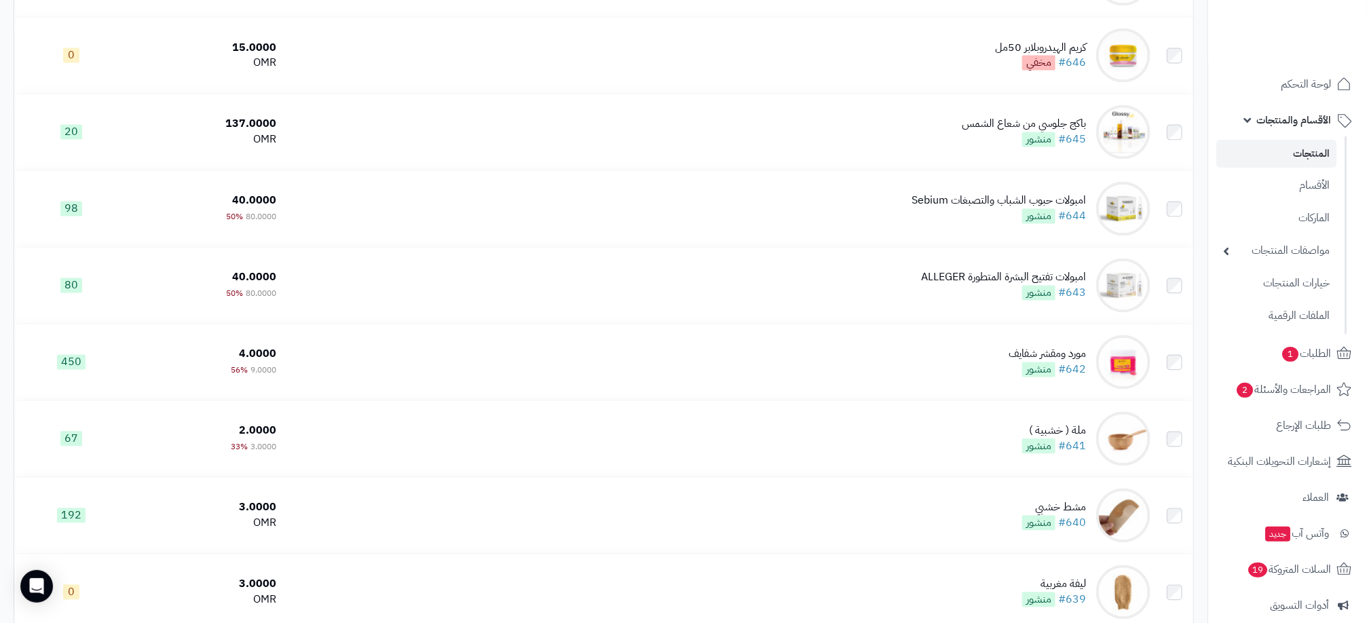
scroll to position [1209, 0]
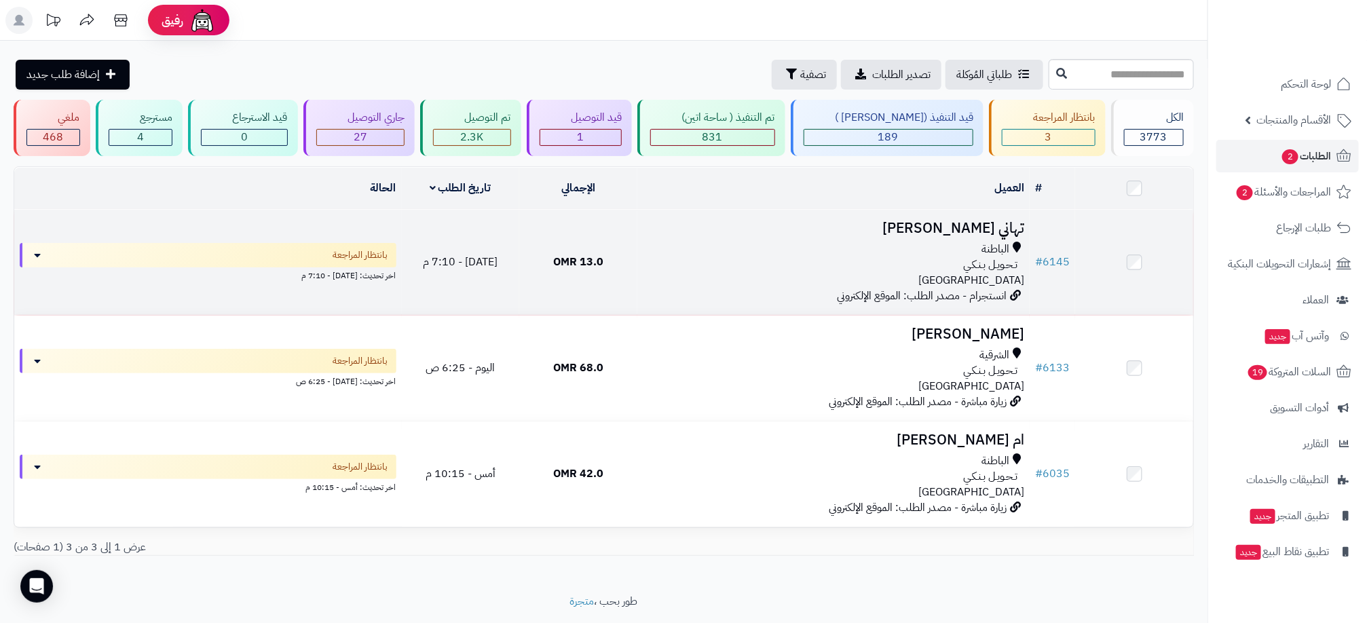
click at [634, 230] on td "13.0 OMR" at bounding box center [578, 262] width 118 height 105
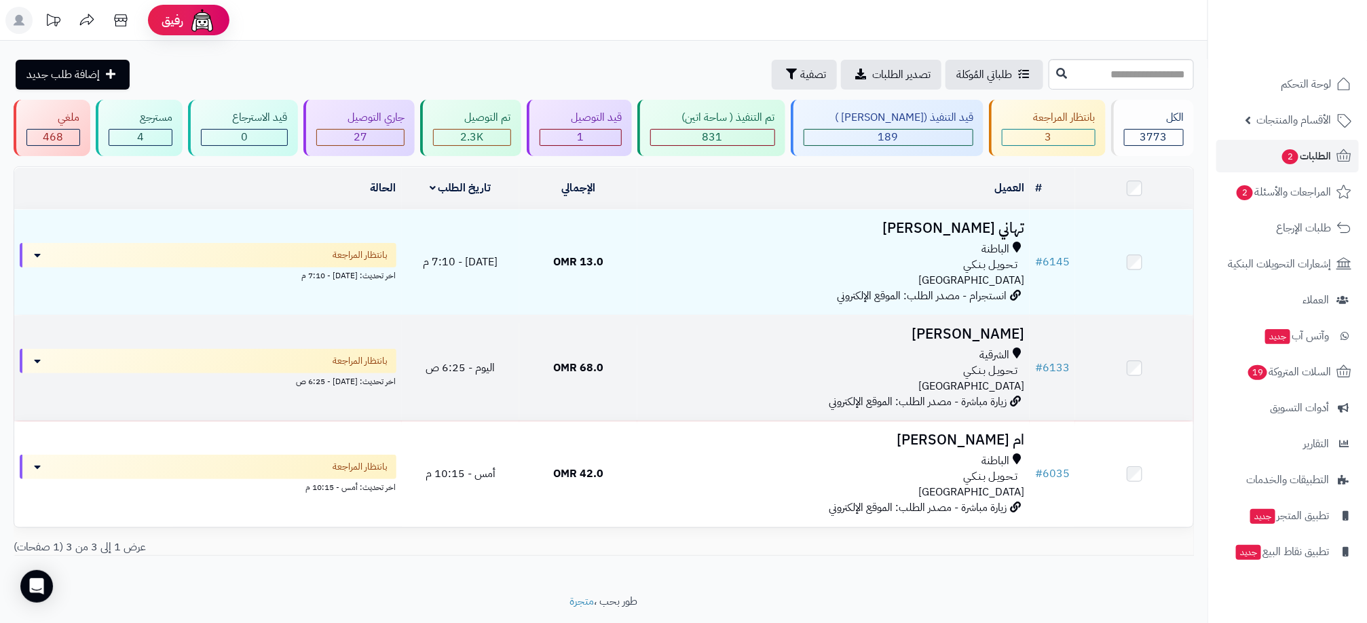
click at [804, 397] on td "فخرية الراشدي الشرقية تـحـويـل بـنـكـي عمان زيارة مباشرة - مصدر الطلب: الموقع ا…" at bounding box center [833, 368] width 392 height 105
click at [615, 375] on td "68.0 OMR" at bounding box center [578, 368] width 118 height 105
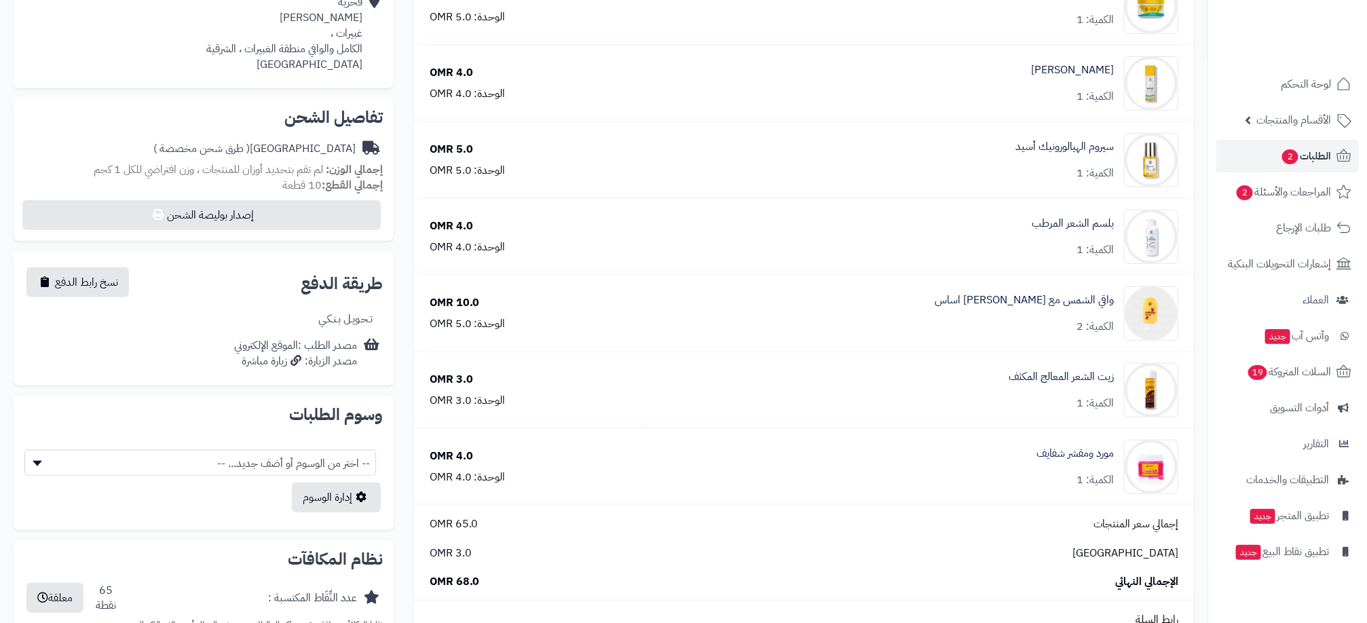
scroll to position [509, 0]
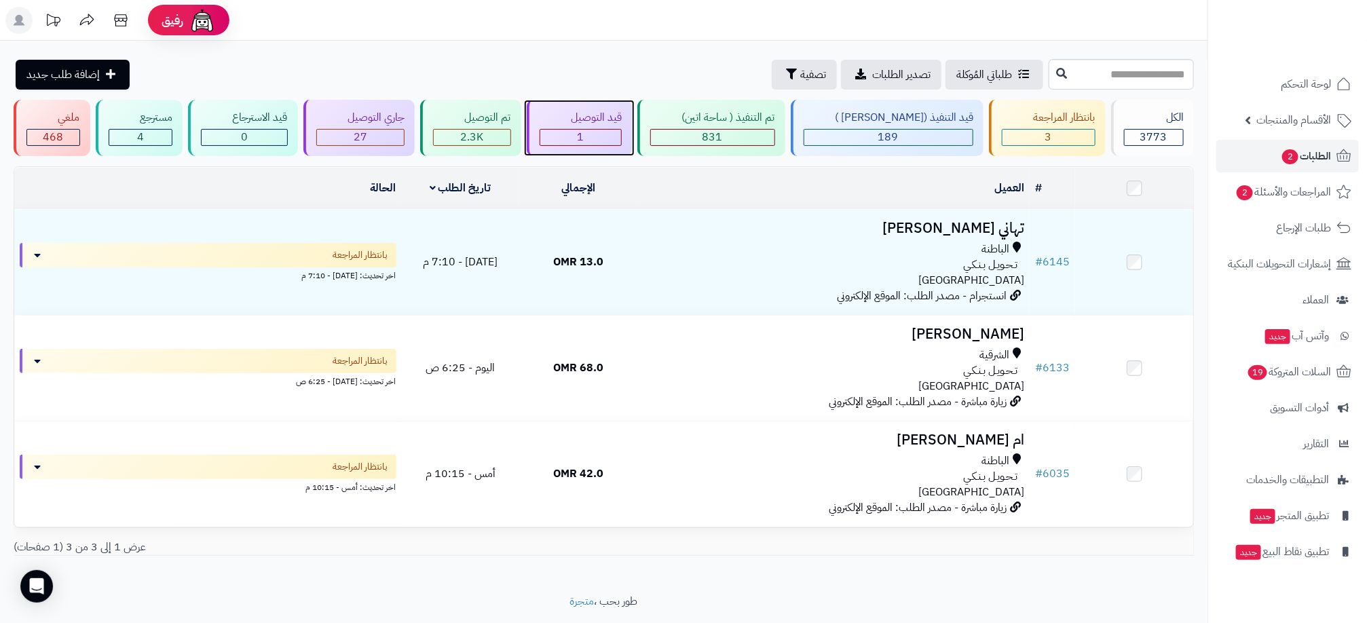
click at [622, 133] on div "1" at bounding box center [580, 138] width 81 height 16
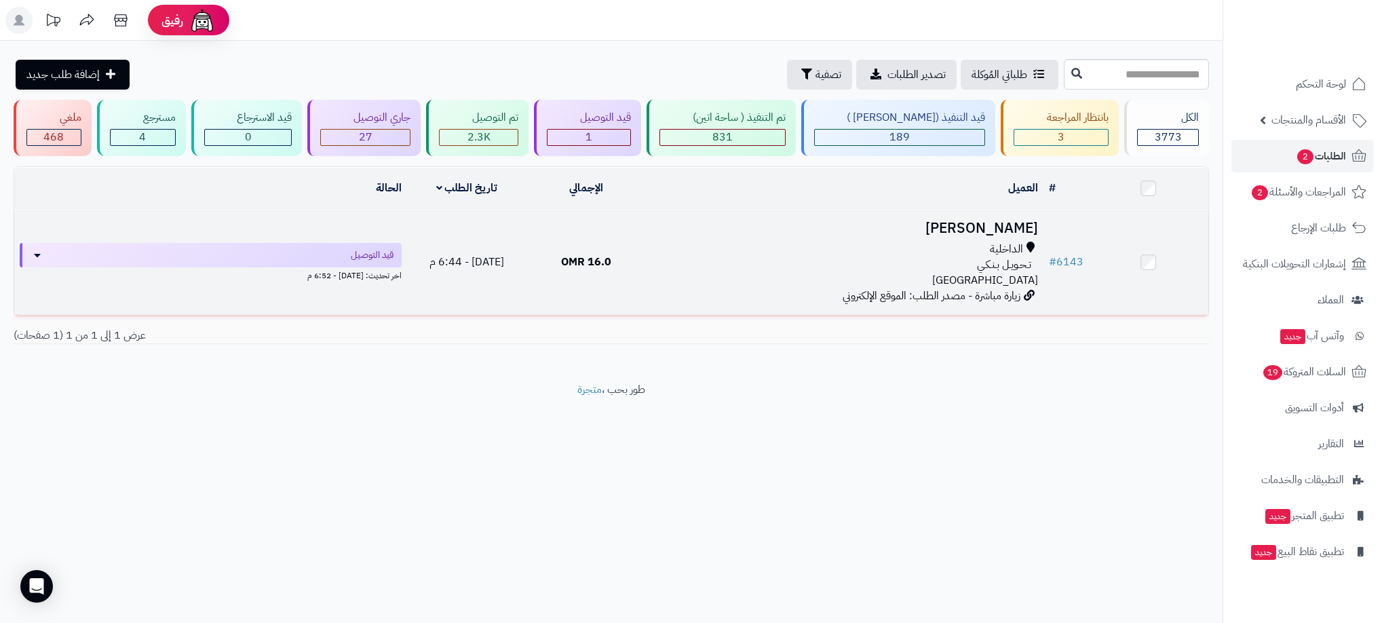
click at [708, 261] on div "تـحـويـل بـنـكـي" at bounding box center [844, 265] width 387 height 16
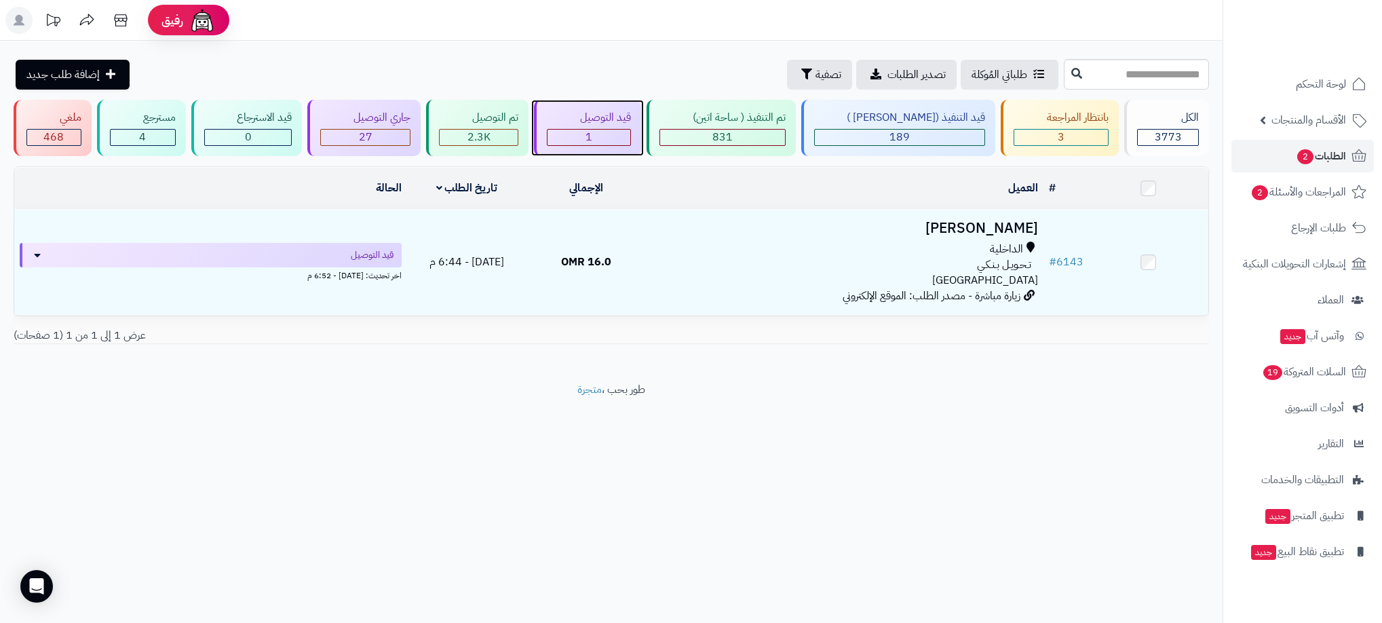
click at [592, 145] on span "1" at bounding box center [589, 137] width 7 height 16
click at [592, 137] on span "1" at bounding box center [589, 137] width 7 height 16
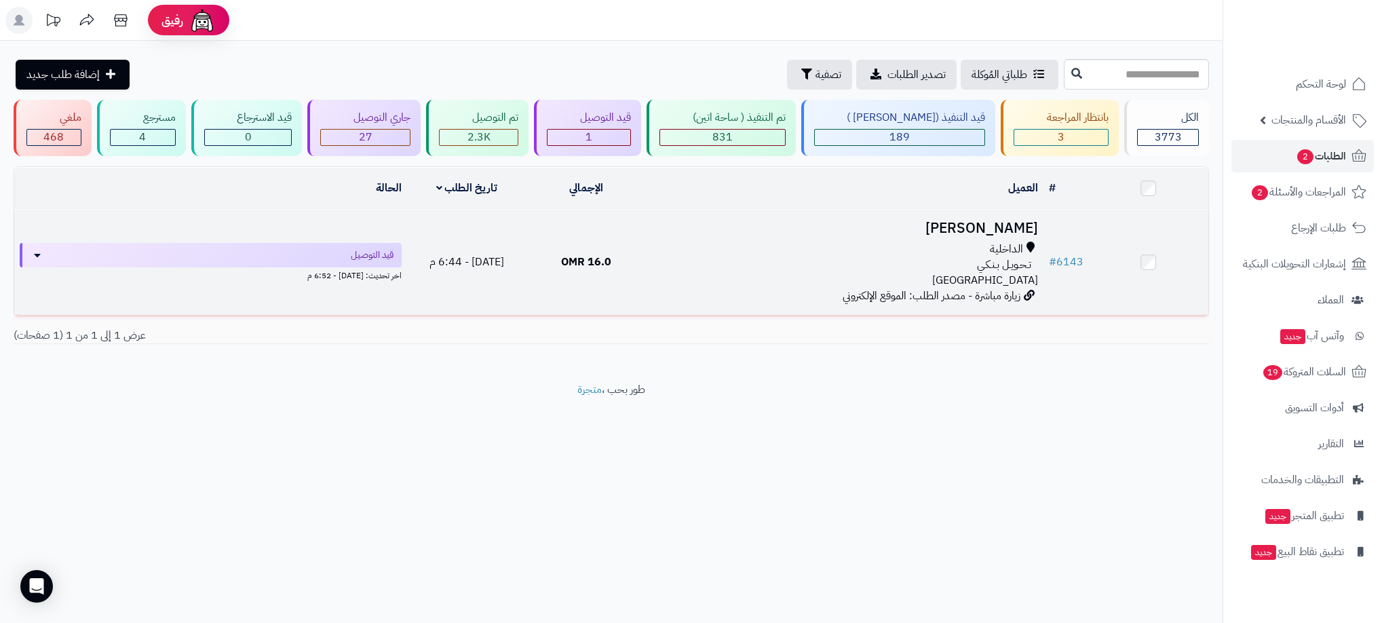
click at [739, 259] on div "تـحـويـل بـنـكـي" at bounding box center [844, 265] width 387 height 16
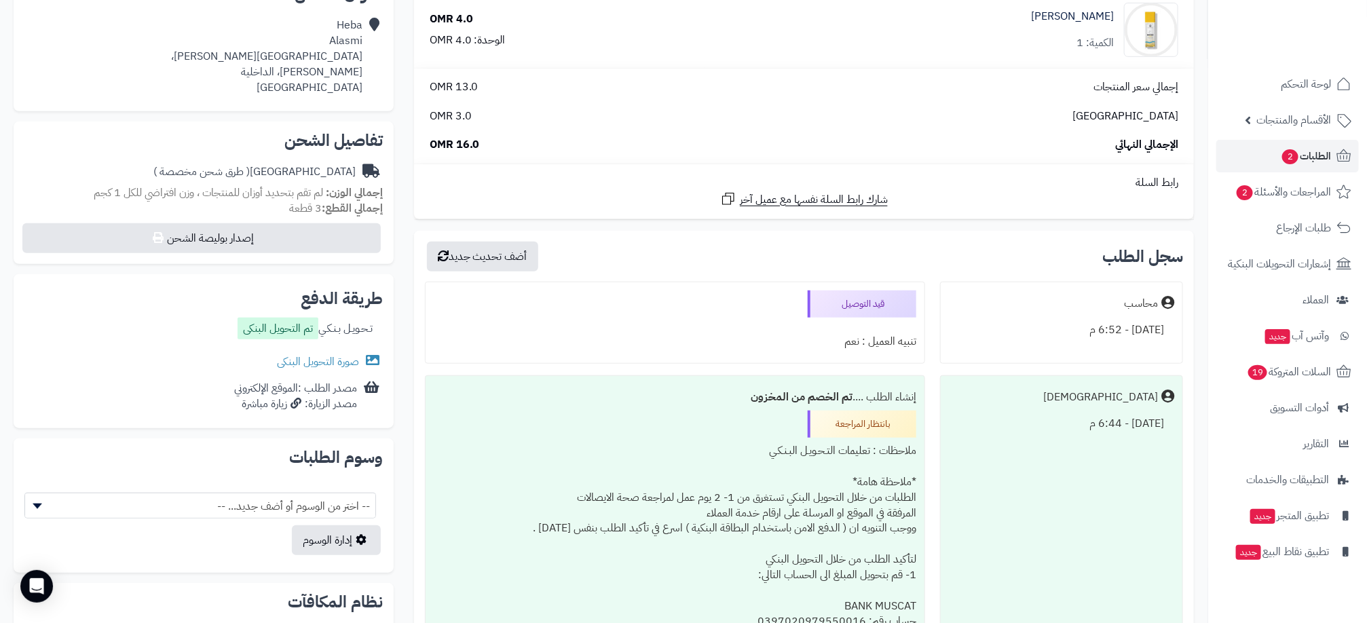
scroll to position [407, 0]
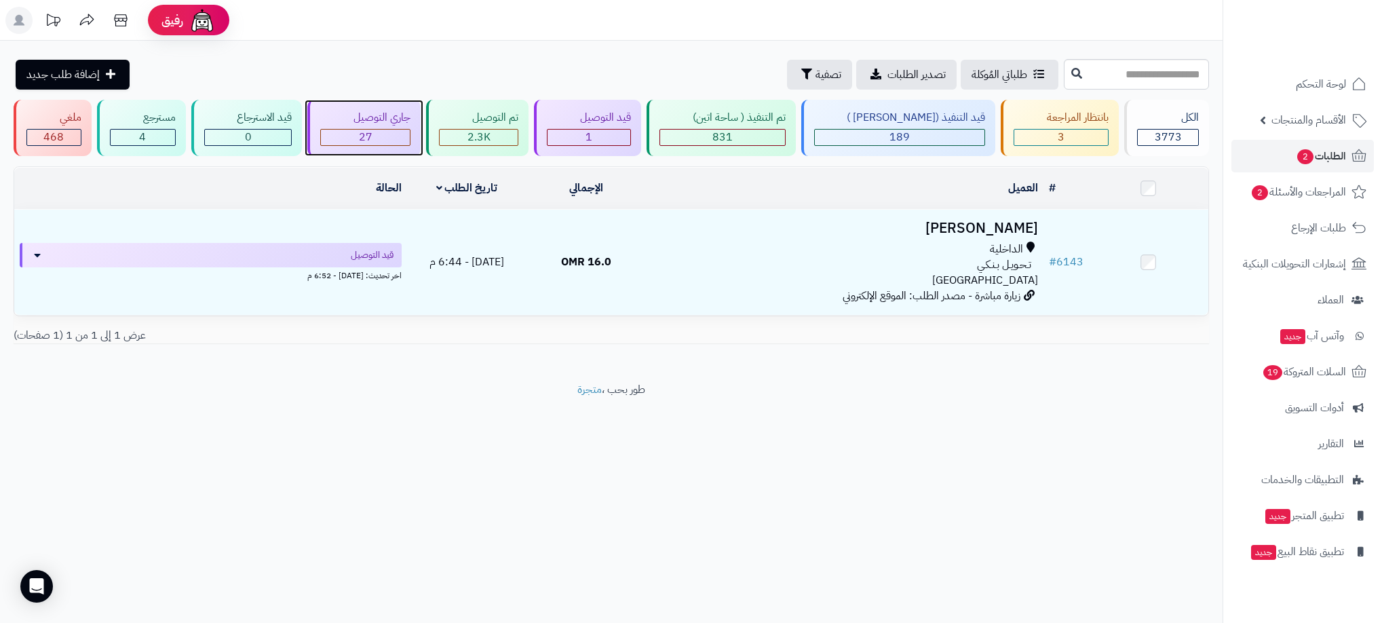
click at [391, 145] on div "27" at bounding box center [365, 138] width 89 height 16
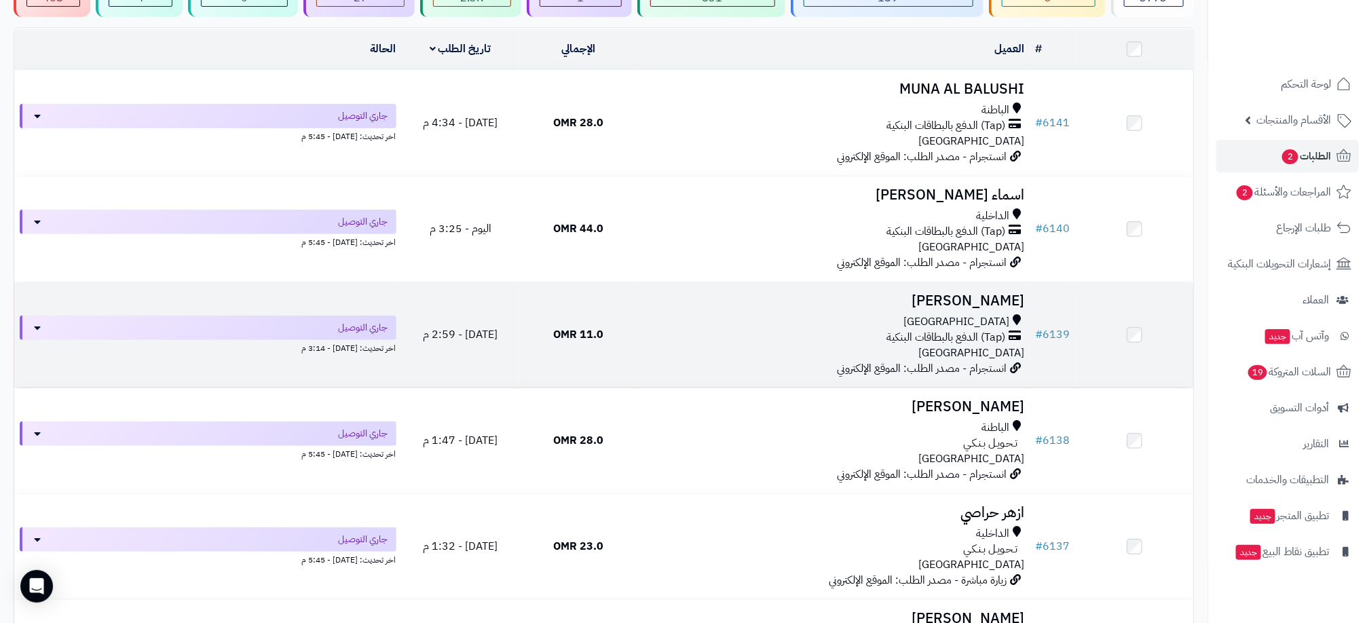
scroll to position [204, 0]
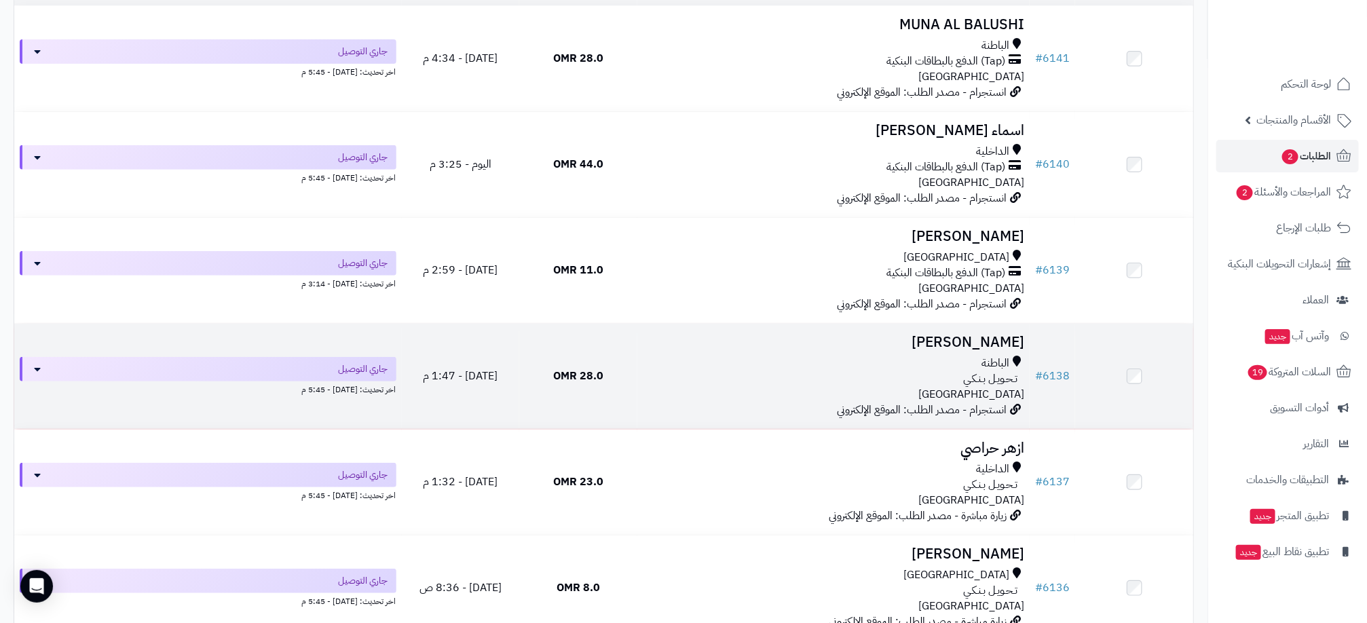
click at [894, 373] on div "تـحـويـل بـنـكـي" at bounding box center [833, 379] width 381 height 16
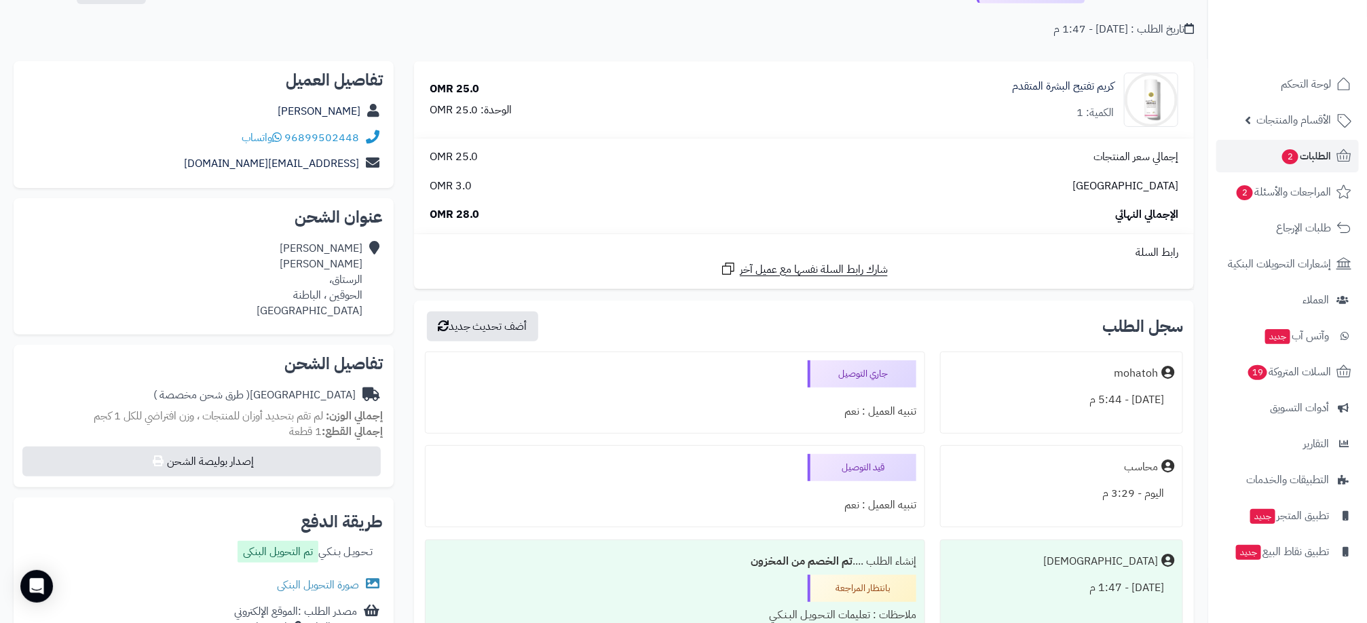
scroll to position [204, 0]
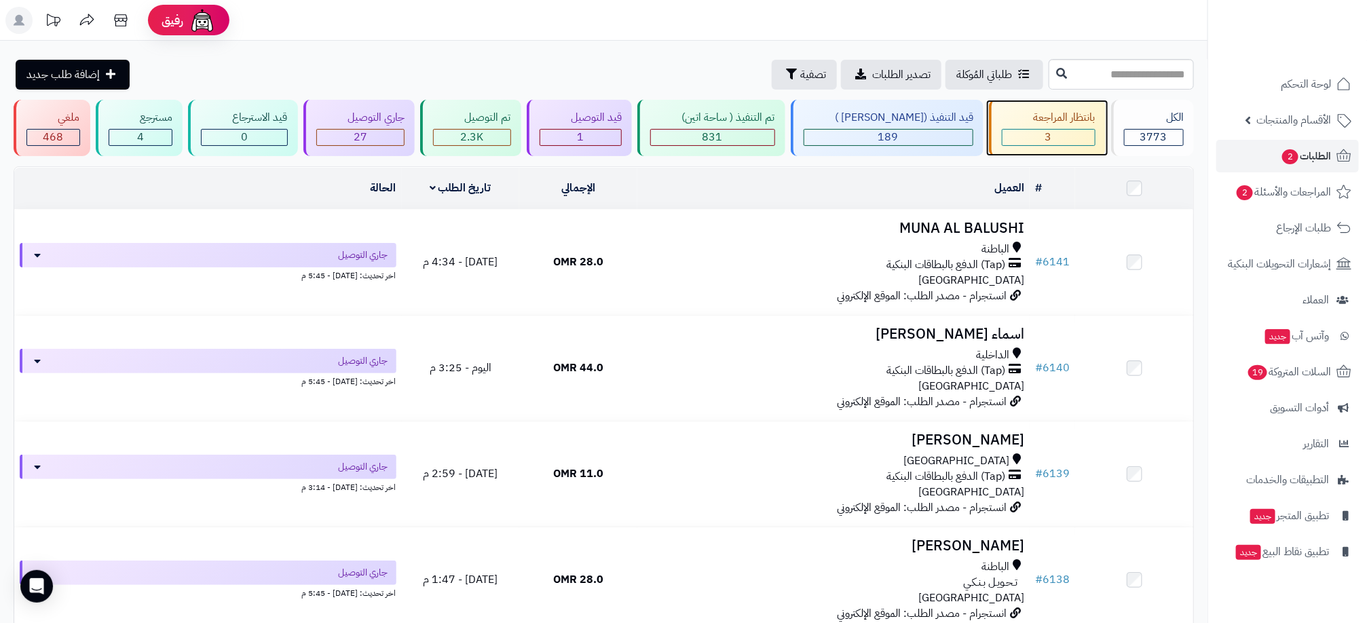
click at [1045, 141] on span "3" at bounding box center [1048, 137] width 7 height 16
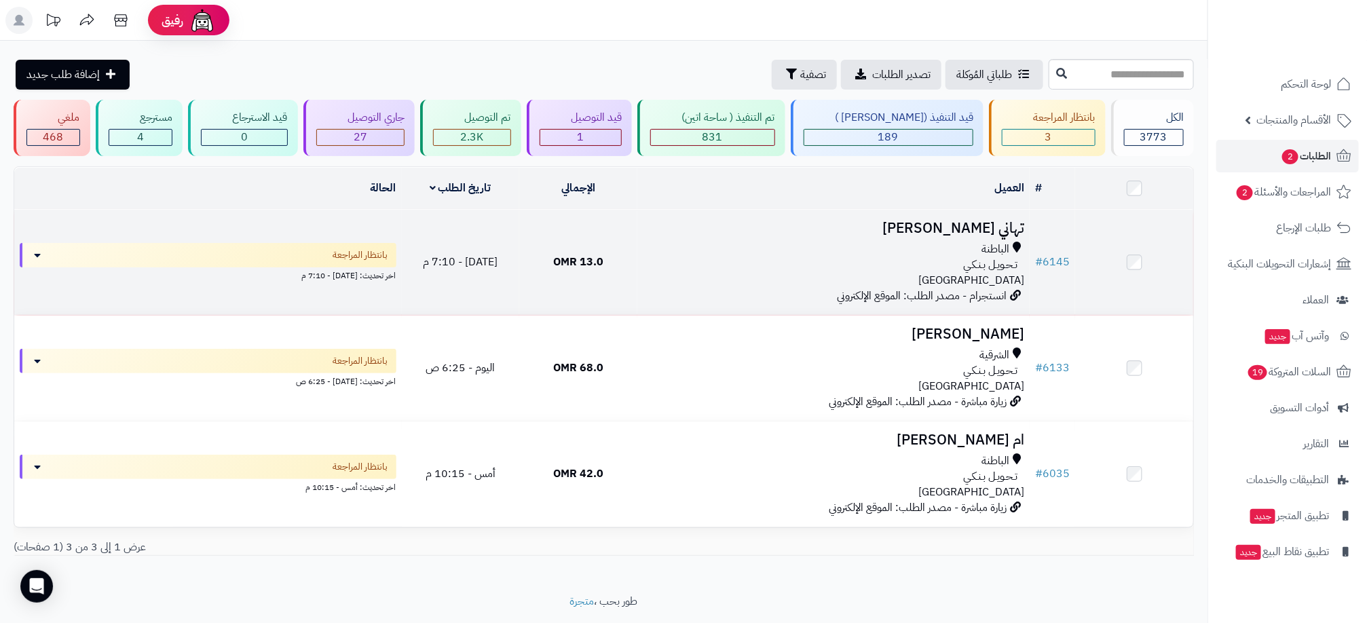
click at [772, 283] on div "الباطنة تـحـويـل بـنـكـي عمان" at bounding box center [833, 265] width 381 height 47
